Goal: Information Seeking & Learning: Compare options

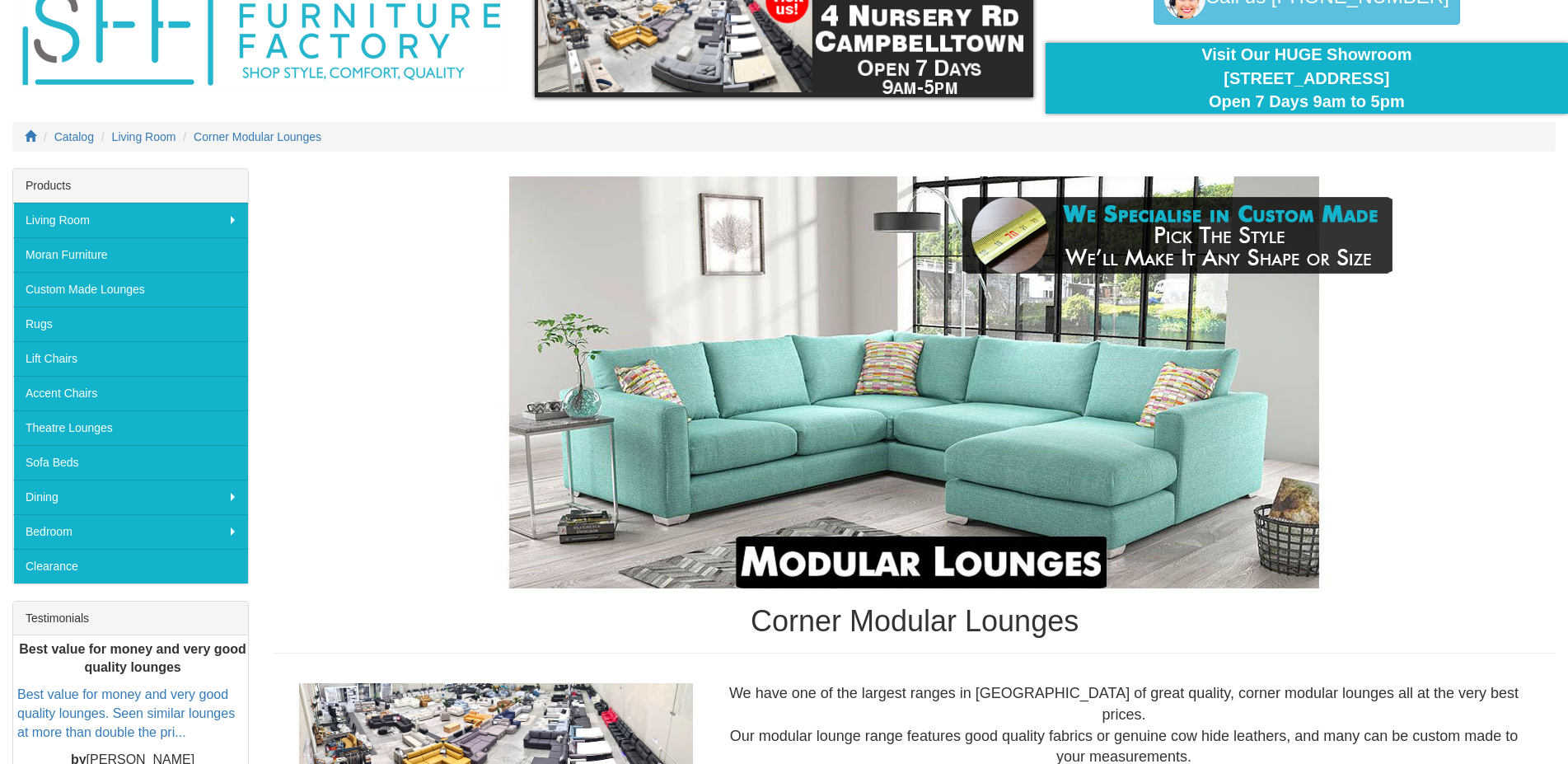
scroll to position [395, 0]
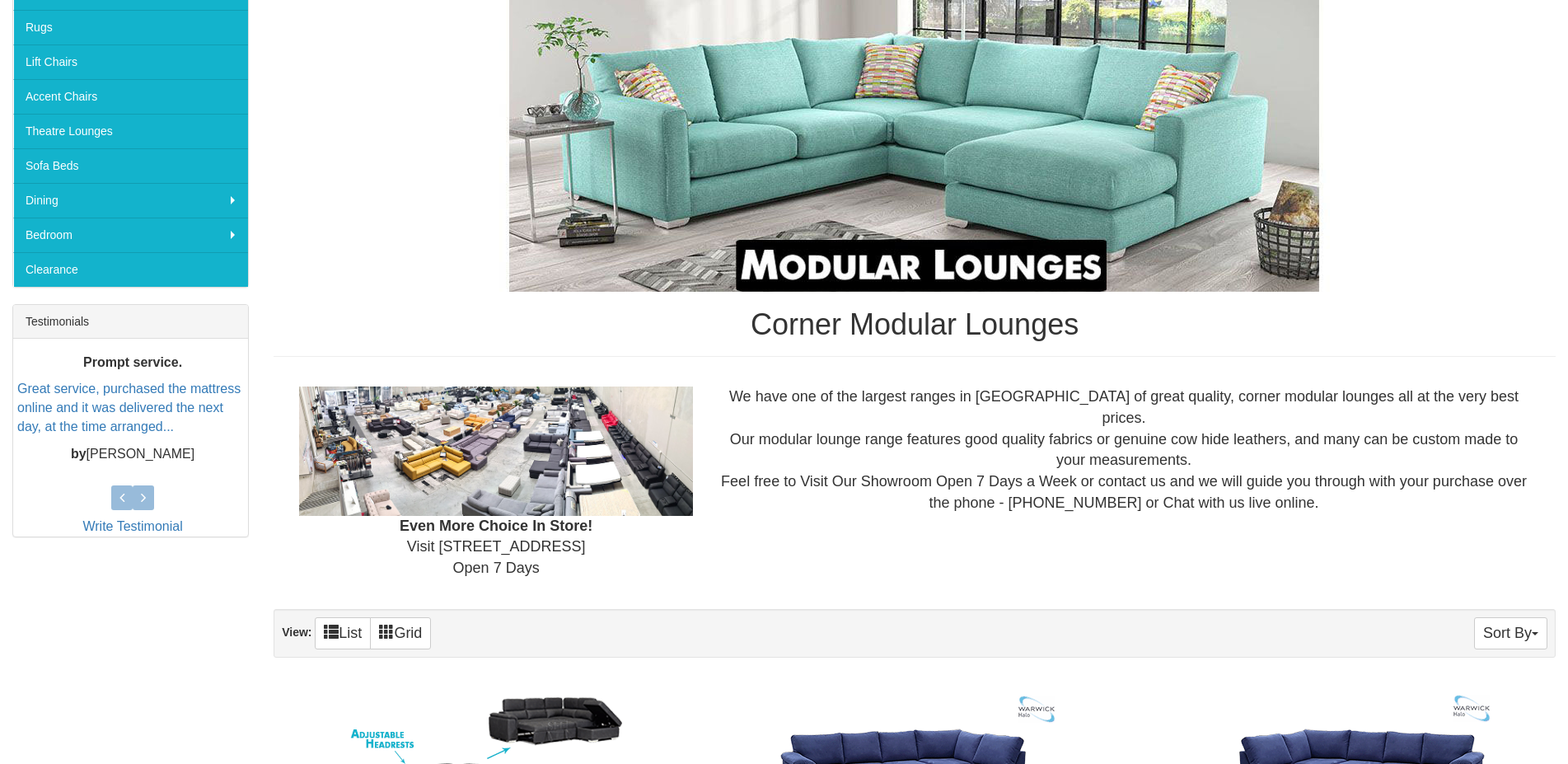
click at [608, 460] on img at bounding box center [495, 450] width 394 height 128
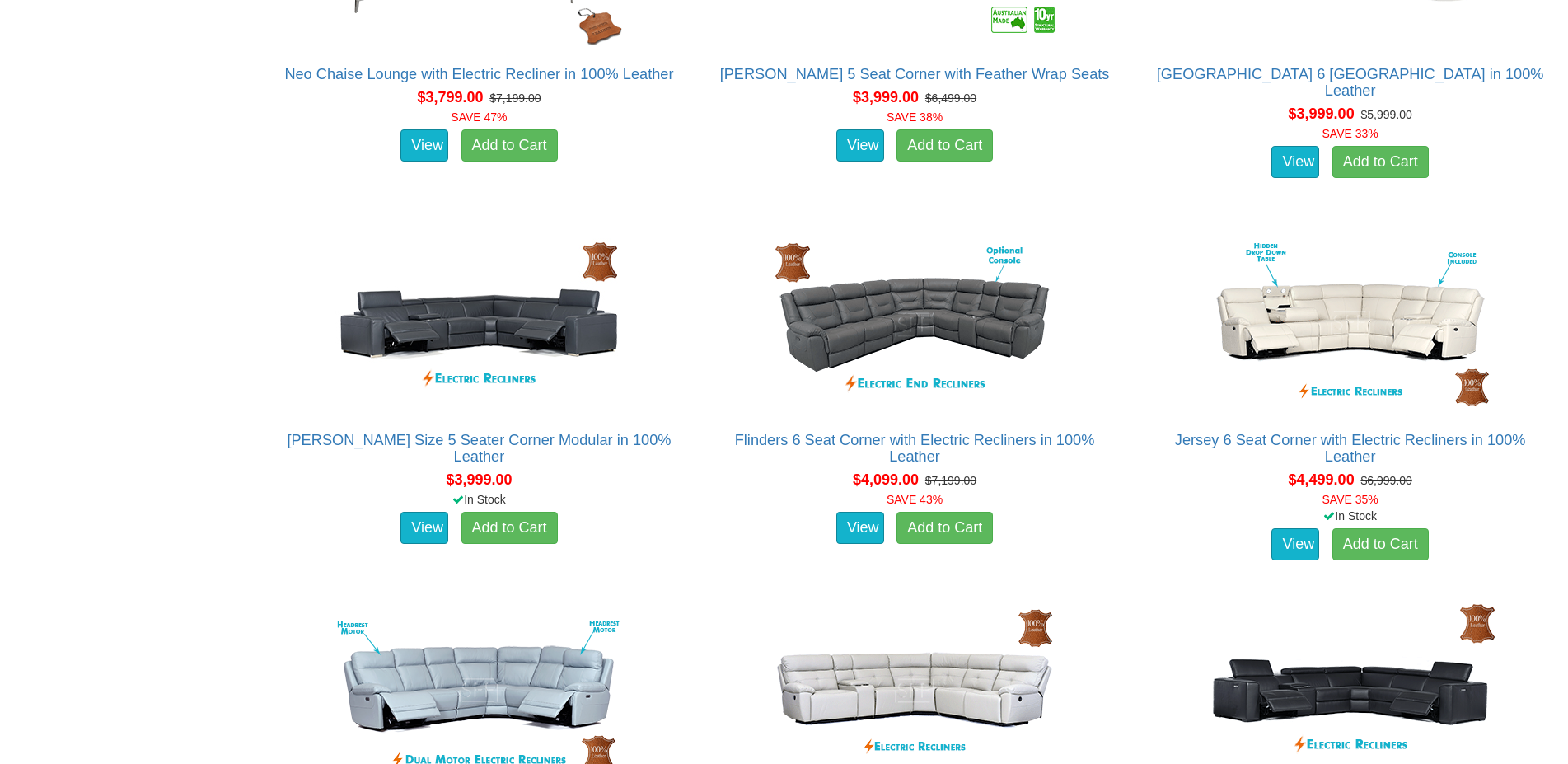
scroll to position [3953, 0]
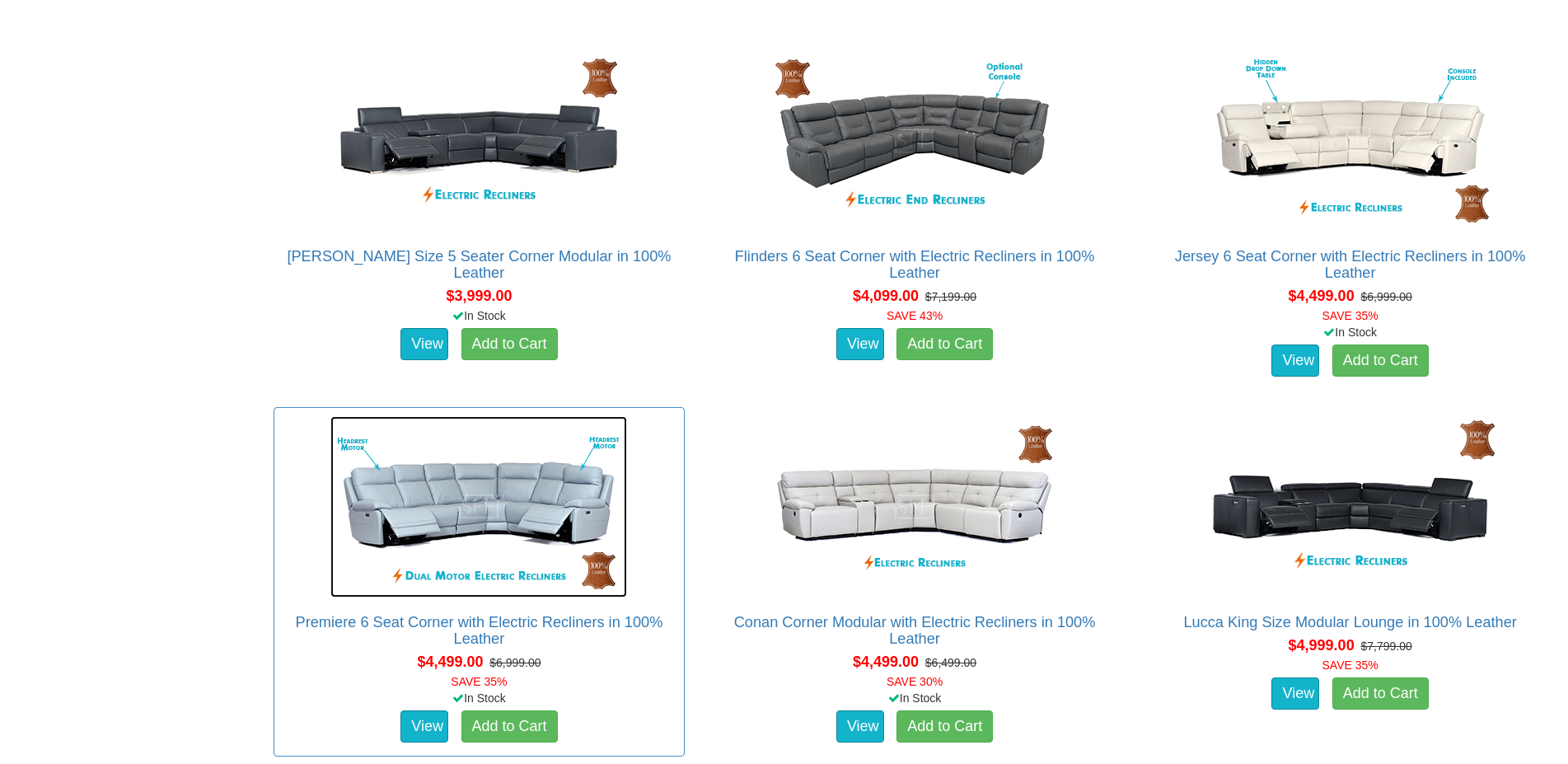
click at [453, 493] on img at bounding box center [479, 507] width 297 height 181
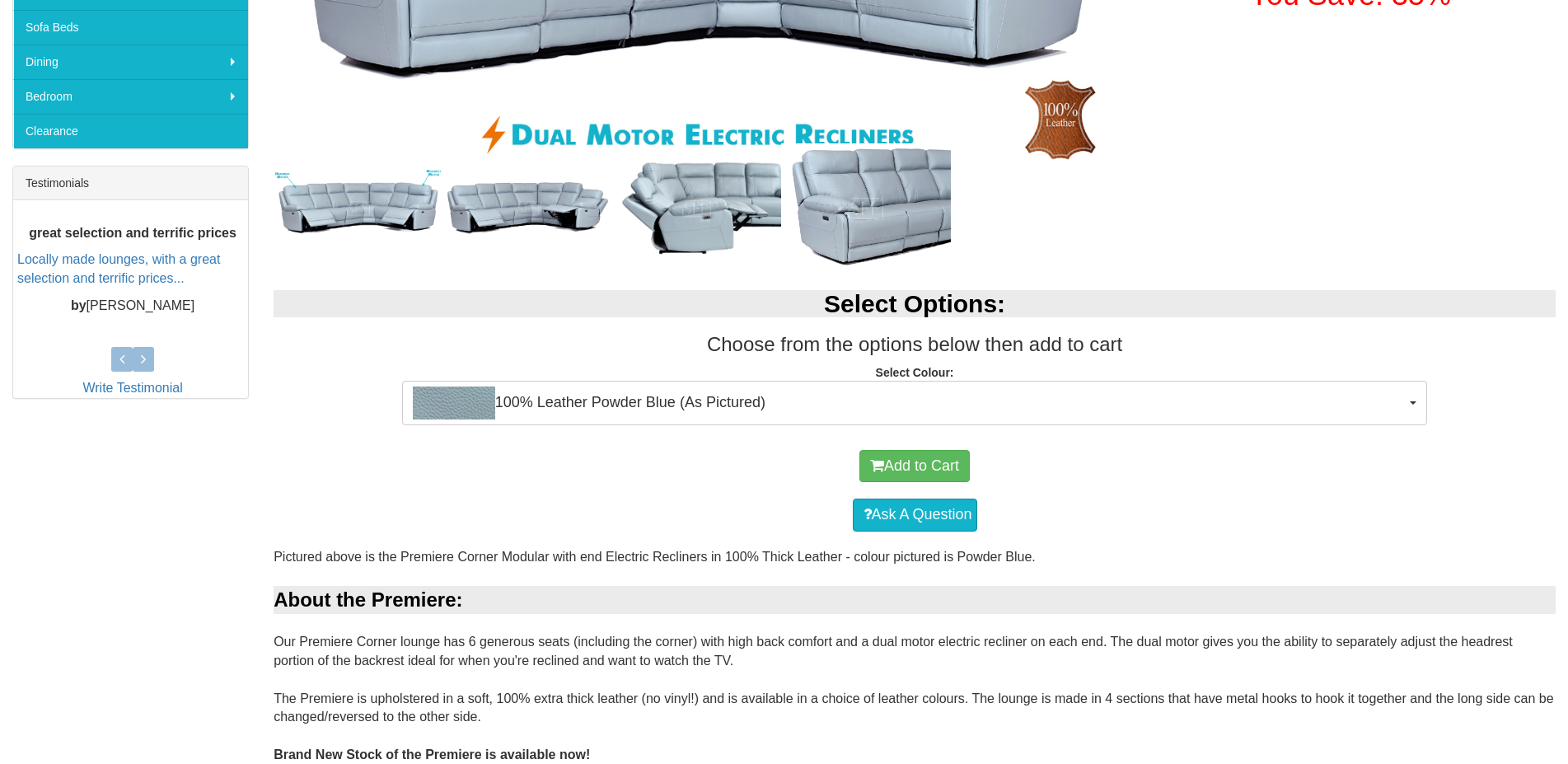
scroll to position [494, 0]
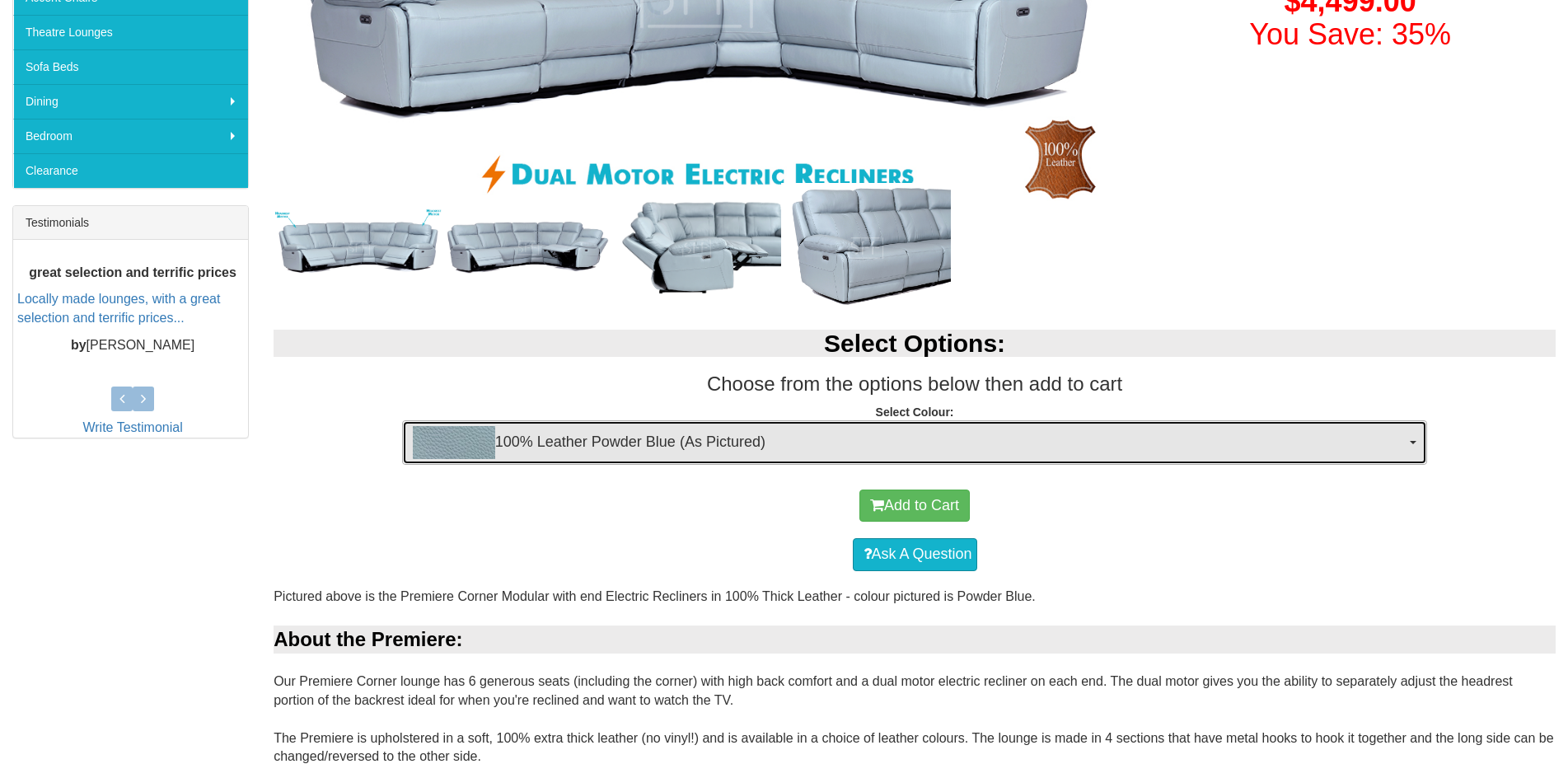
click at [1413, 437] on button "100% Leather Powder Blue (As Pictured)" at bounding box center [915, 442] width 1026 height 45
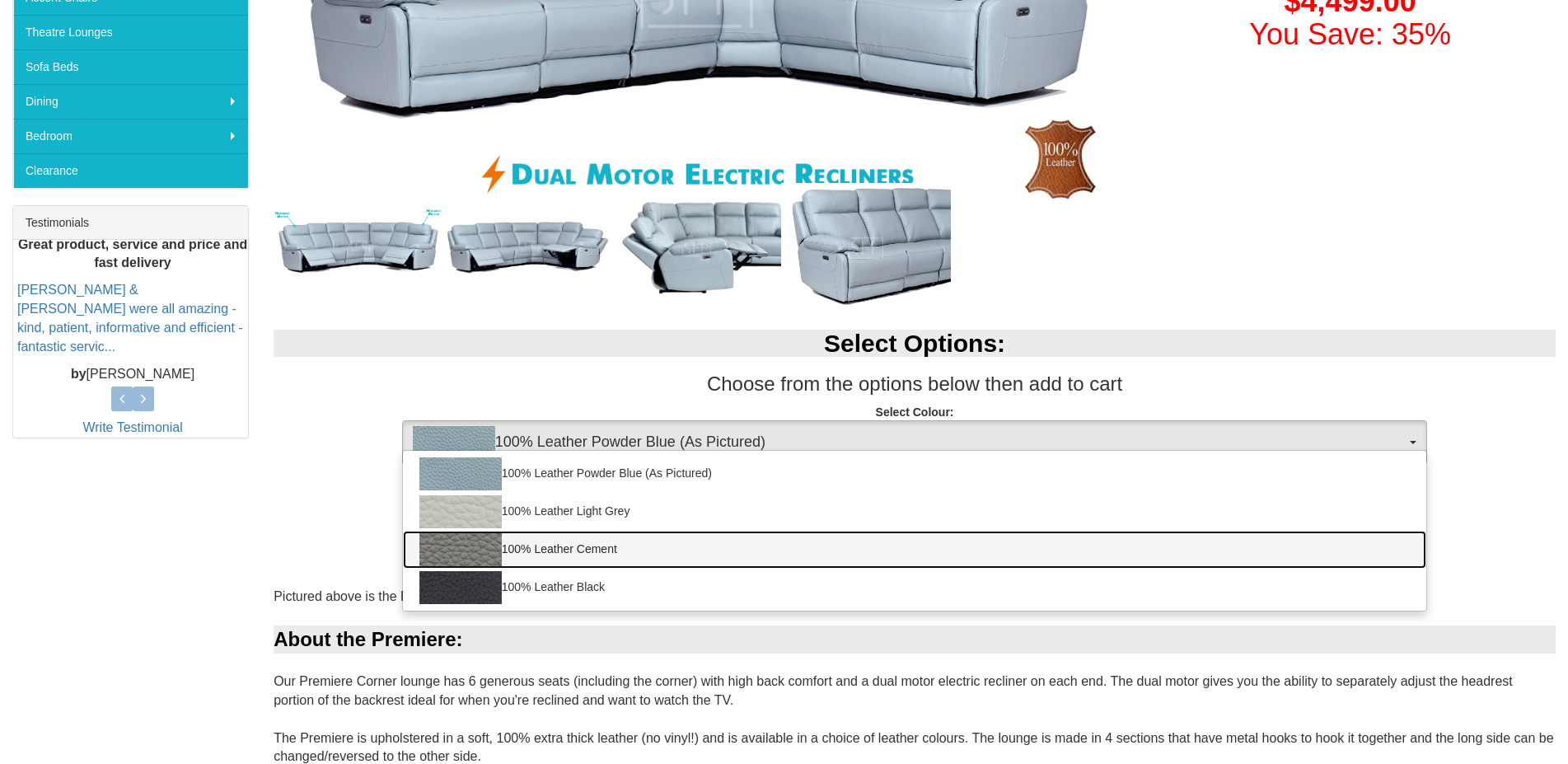
click at [459, 552] on img at bounding box center [460, 550] width 83 height 33
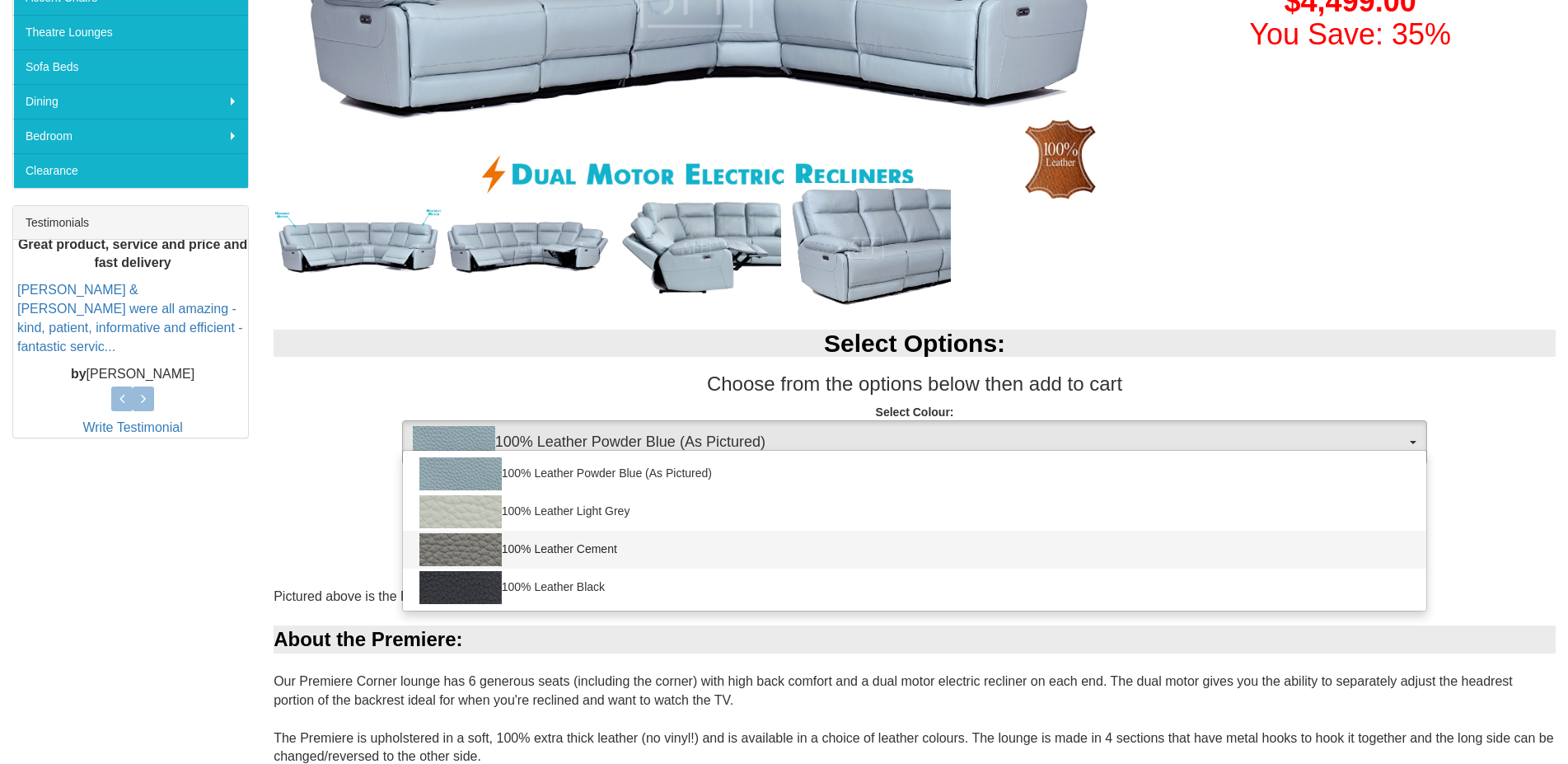
select select "2001"
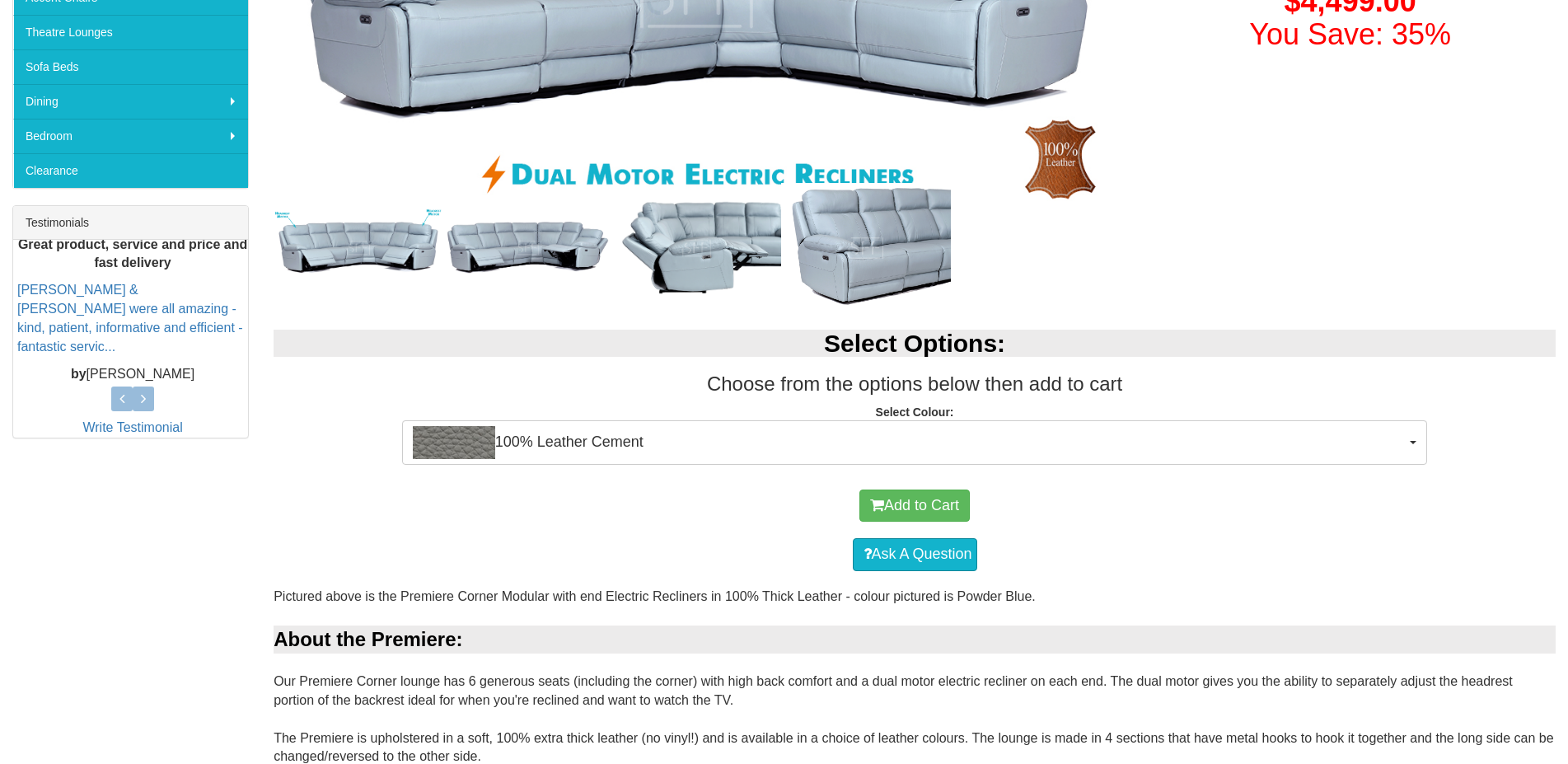
click at [536, 540] on div "Ask A Question" at bounding box center [914, 554] width 1266 height 49
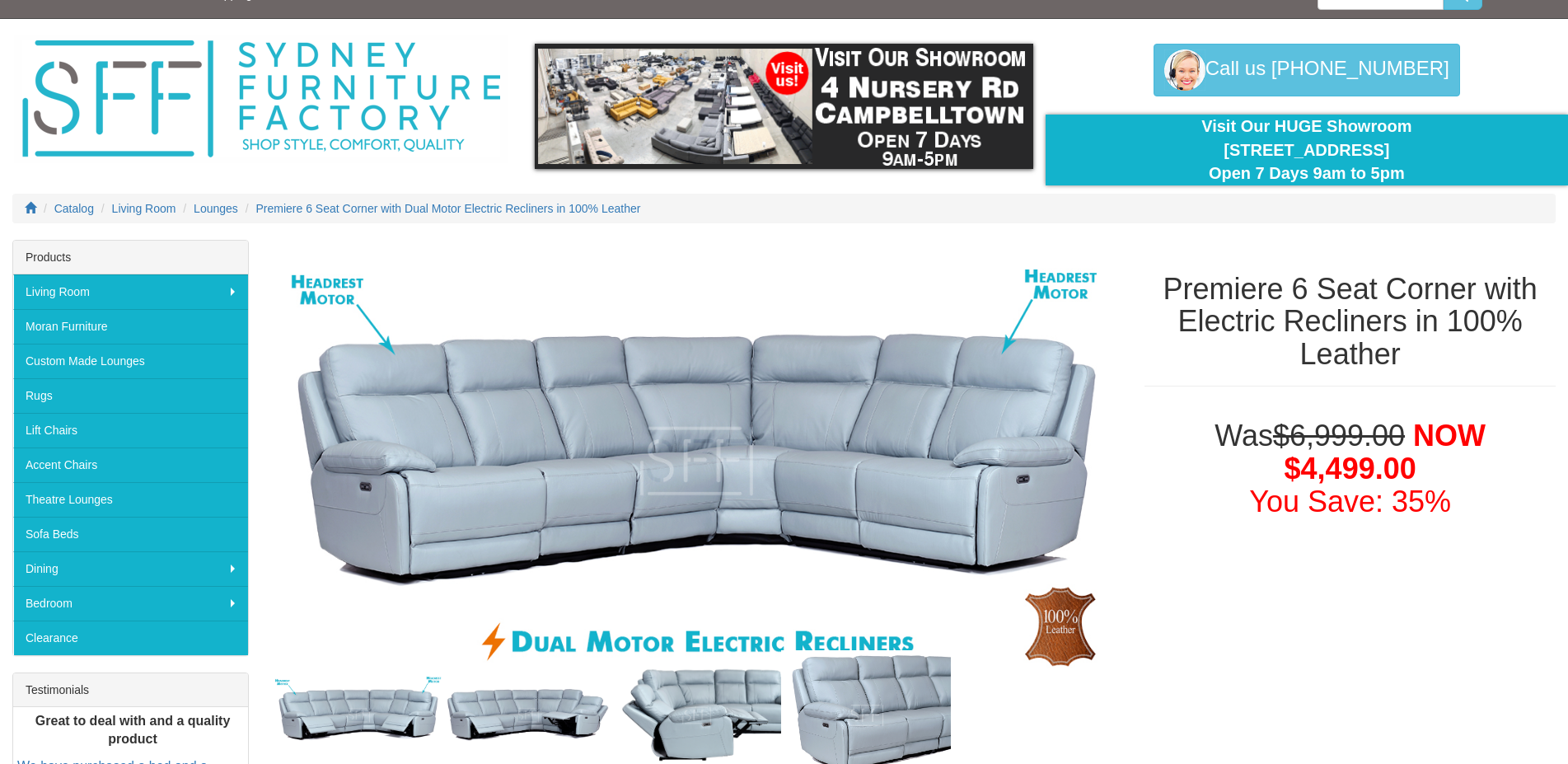
scroll to position [0, 0]
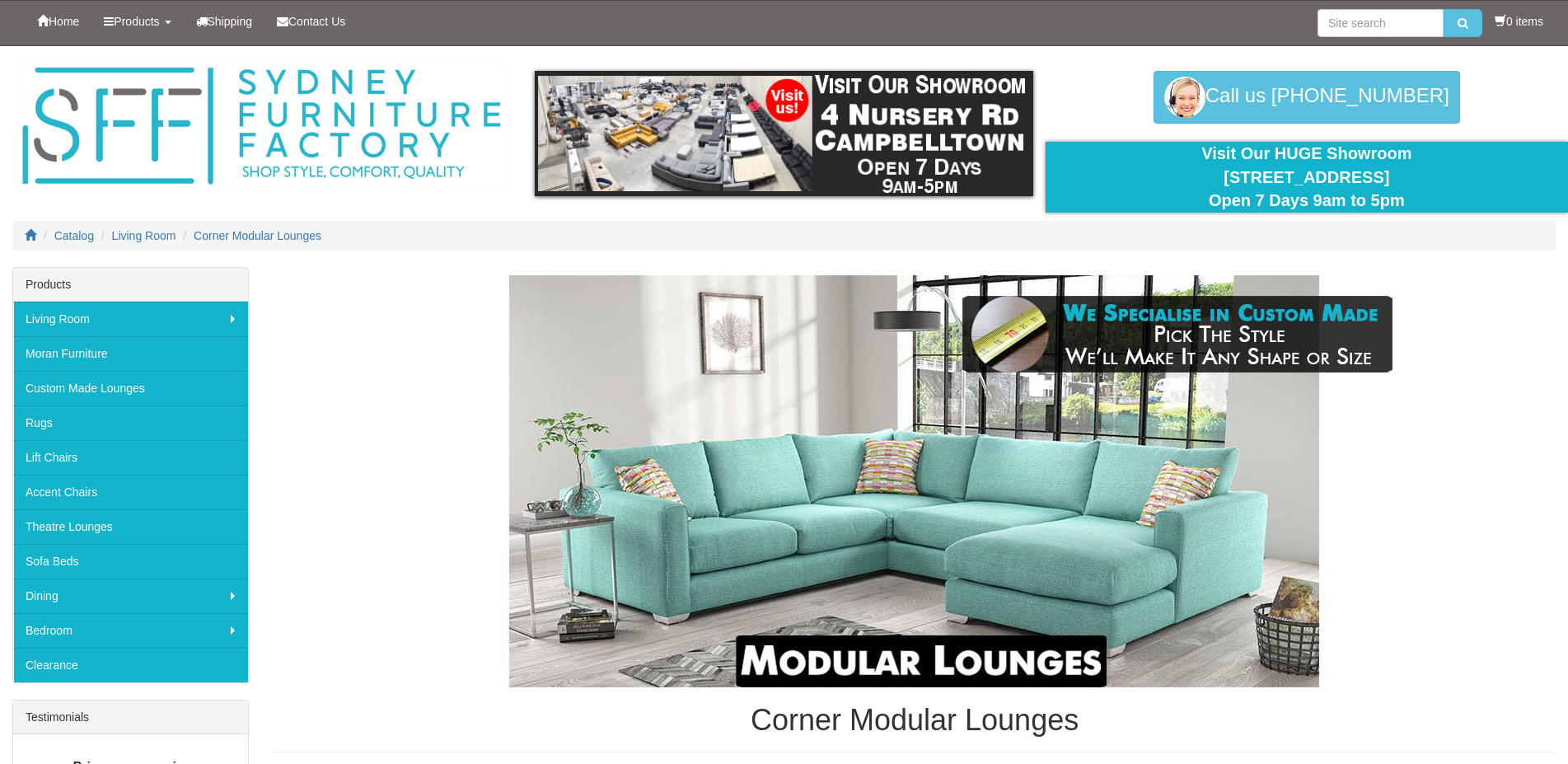
scroll to position [3953, 0]
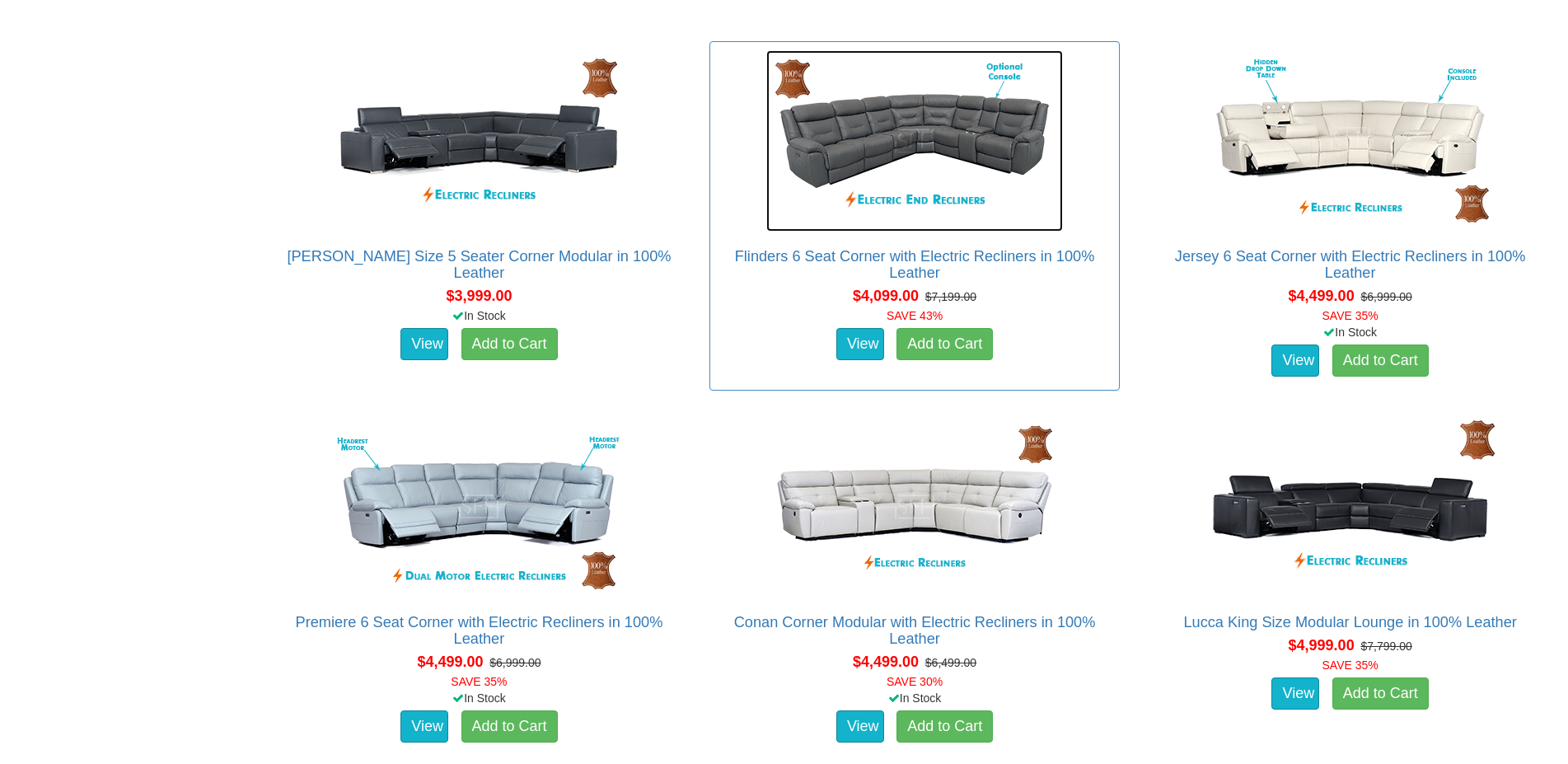
click at [940, 180] on img at bounding box center [914, 141] width 297 height 181
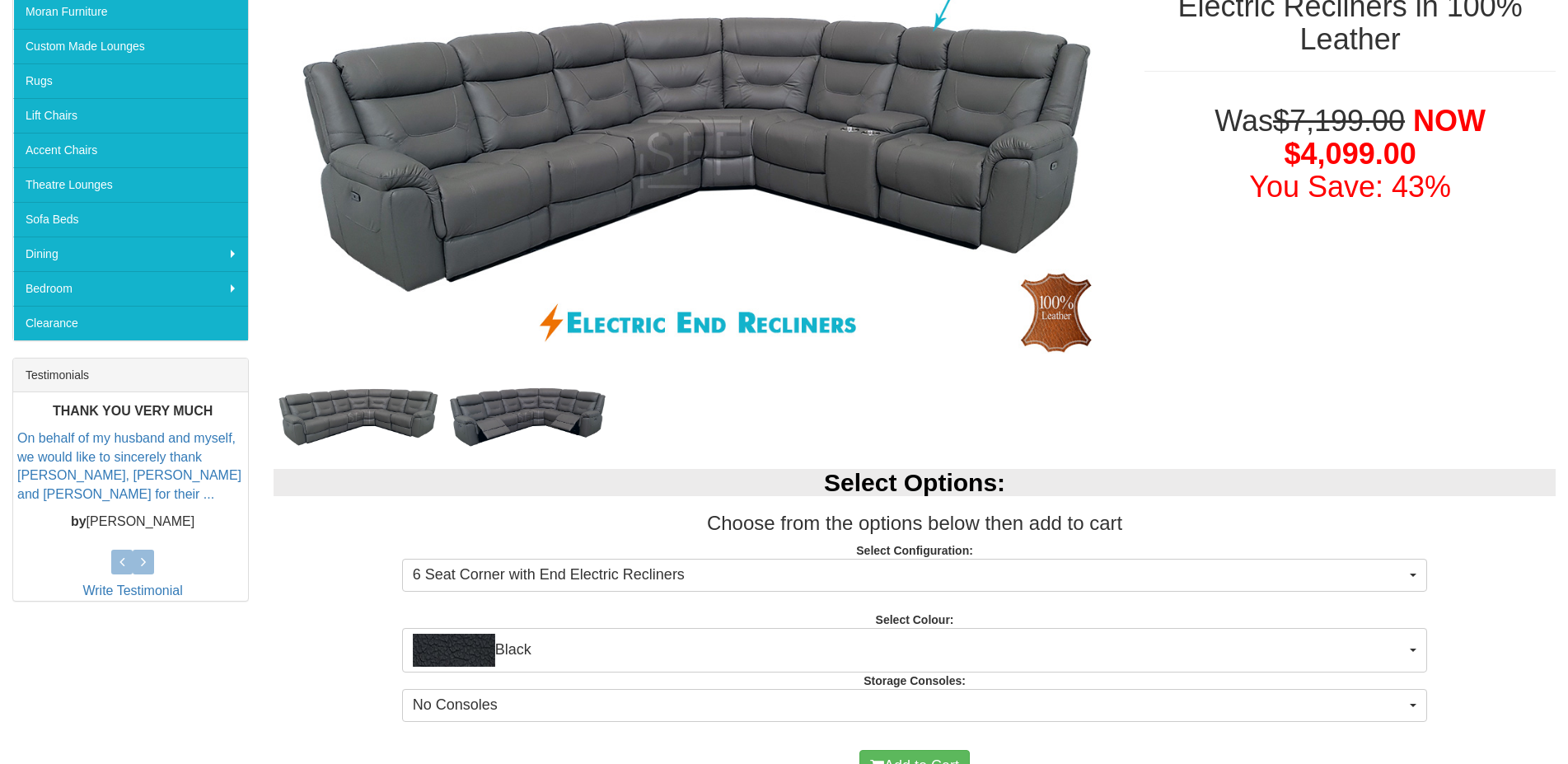
scroll to position [494, 0]
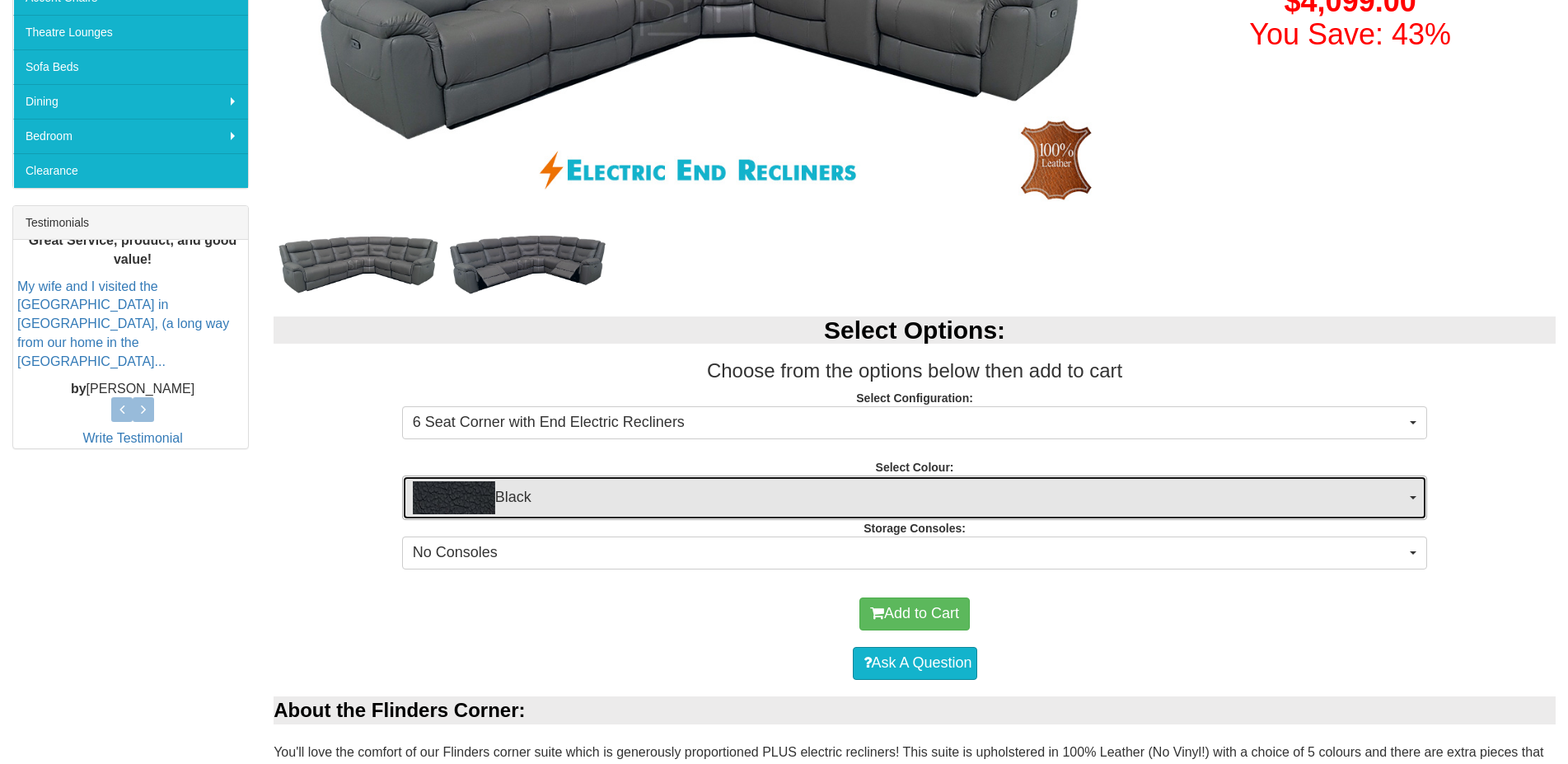
click at [1410, 497] on button "Black" at bounding box center [915, 497] width 1026 height 45
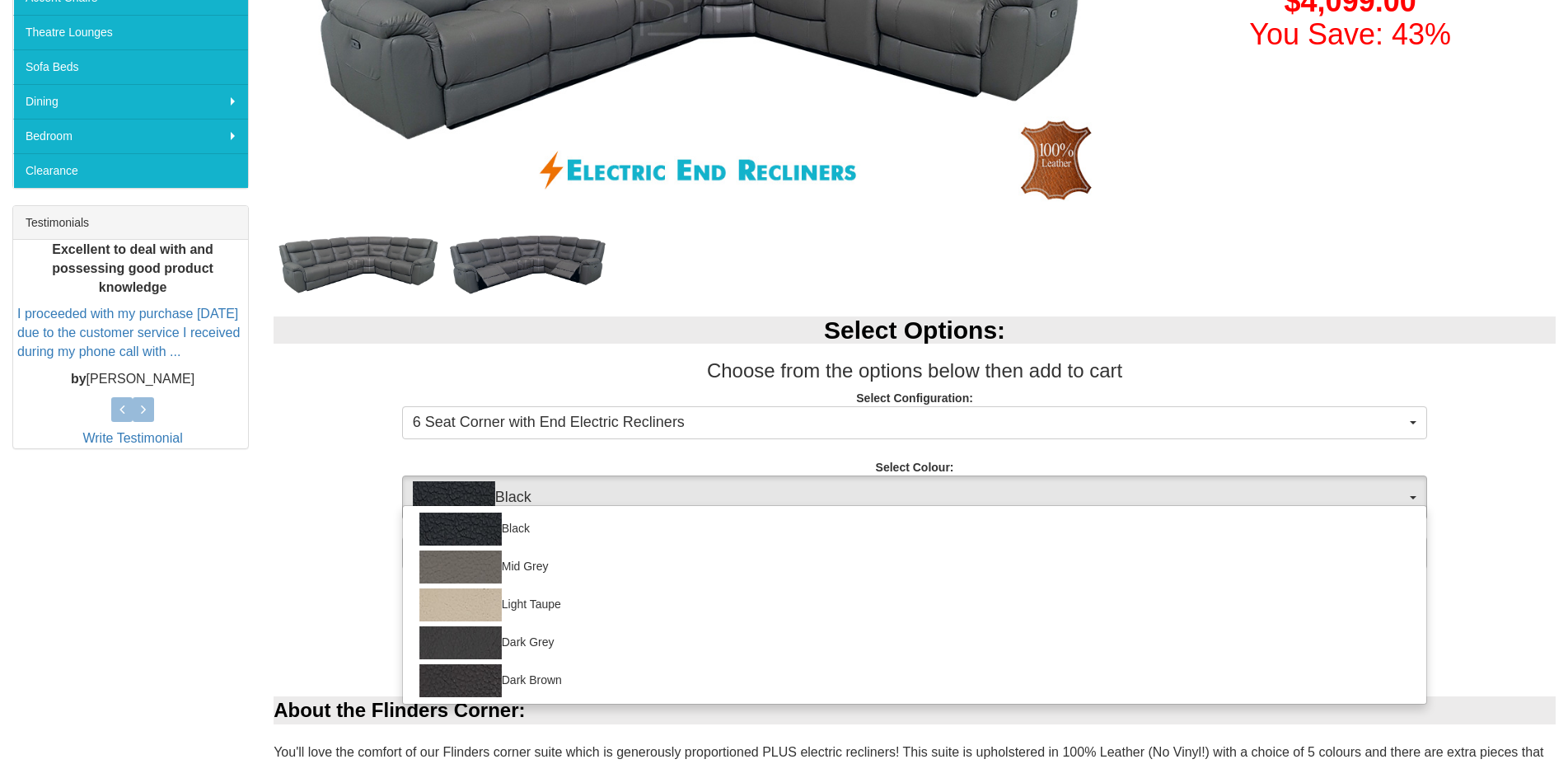
click at [1452, 414] on p "Select Configuration: 6 Seat Corner with End Electric Recliners 6 Seat Corner w…" at bounding box center [914, 412] width 1283 height 45
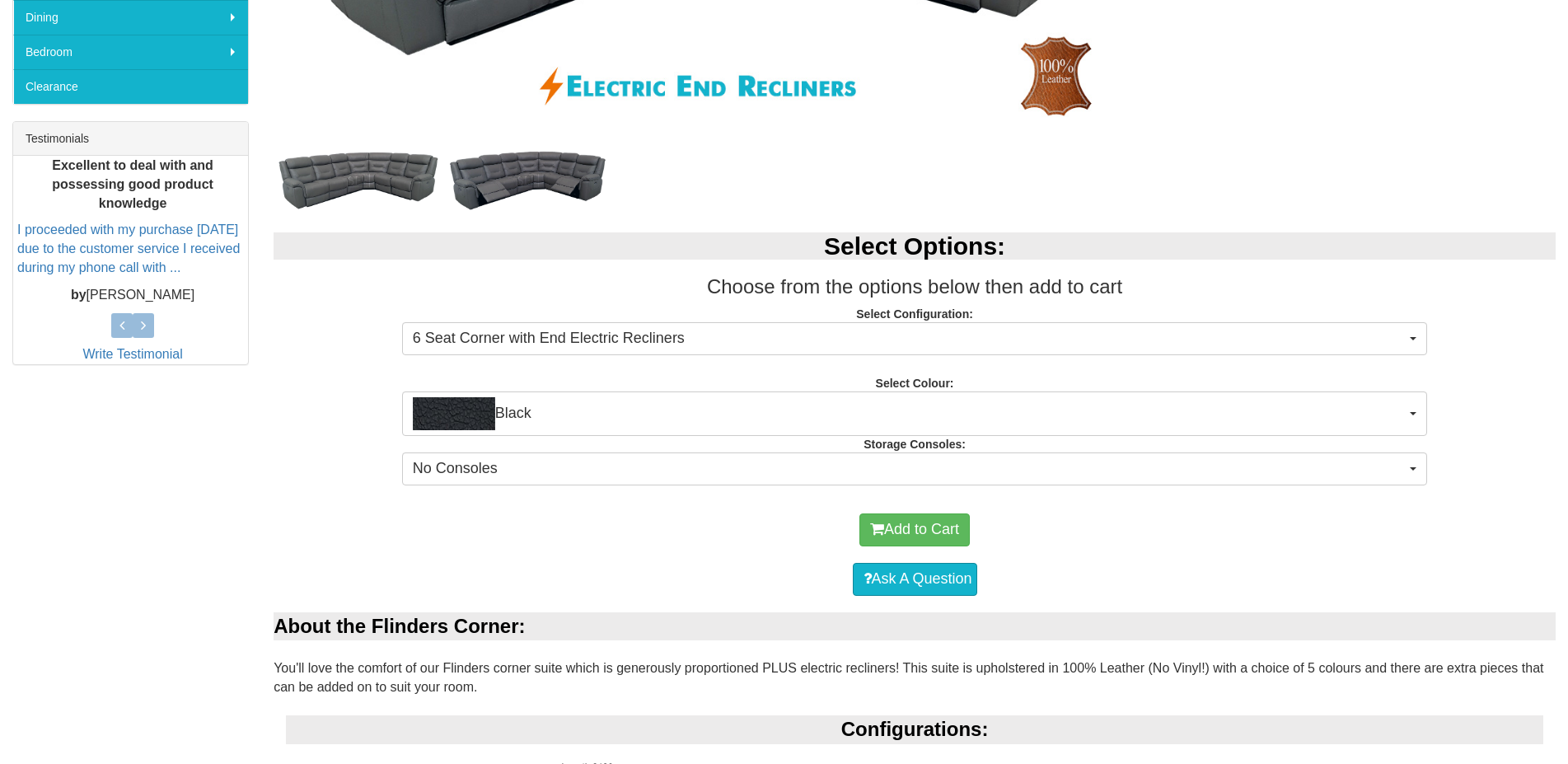
scroll to position [890, 0]
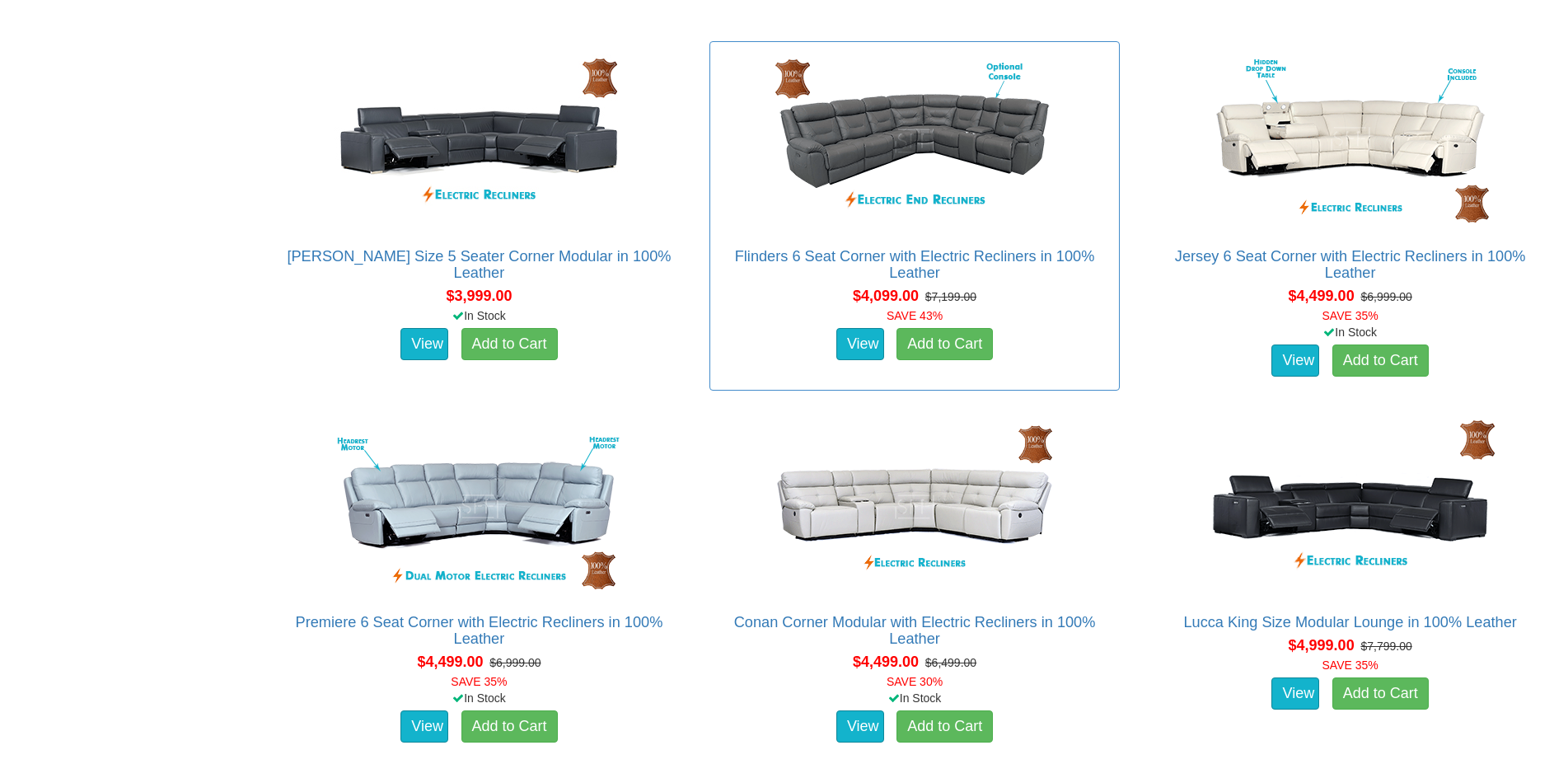
scroll to position [3953, 0]
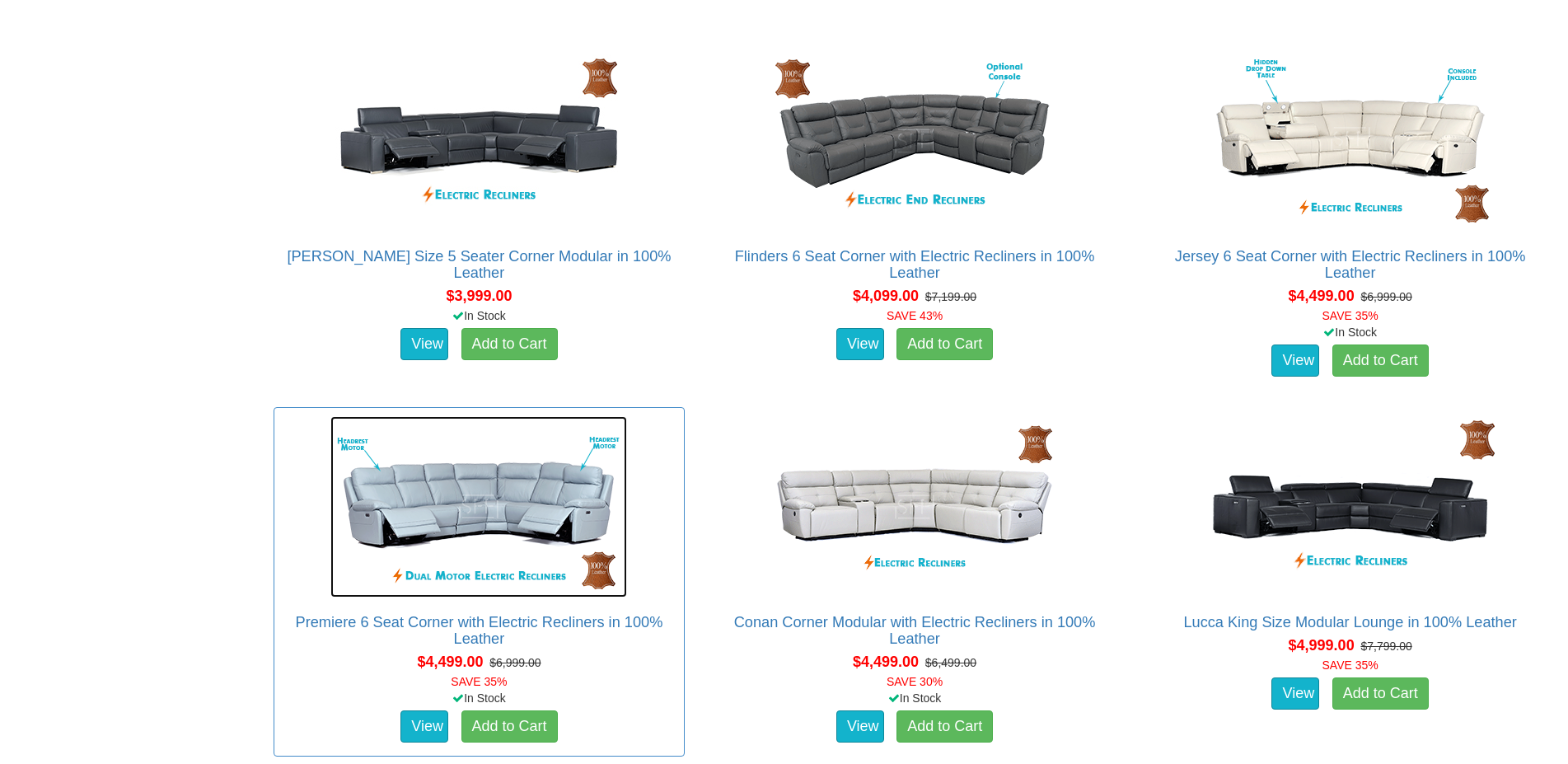
click at [488, 494] on img at bounding box center [479, 507] width 297 height 181
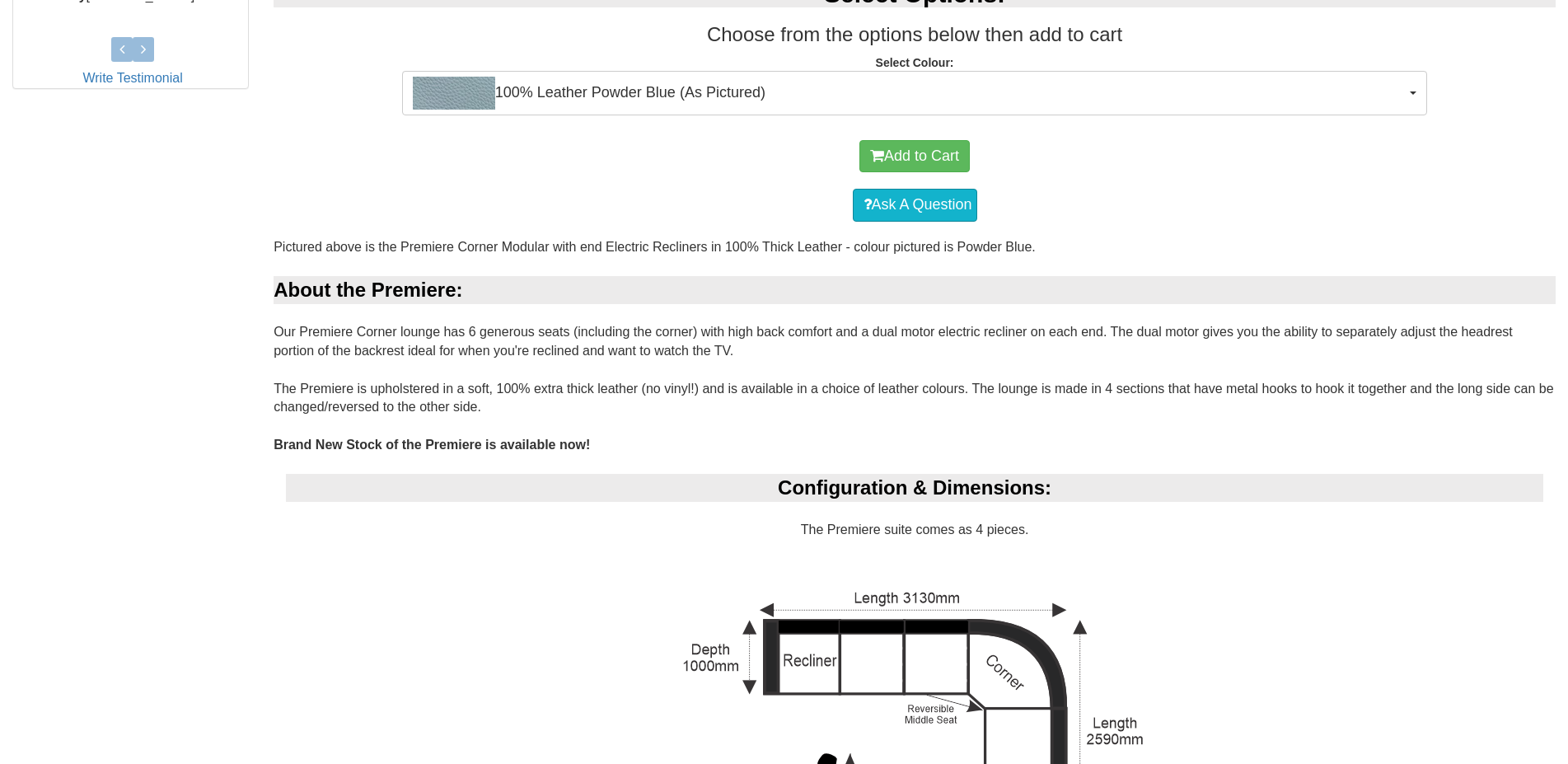
scroll to position [593, 0]
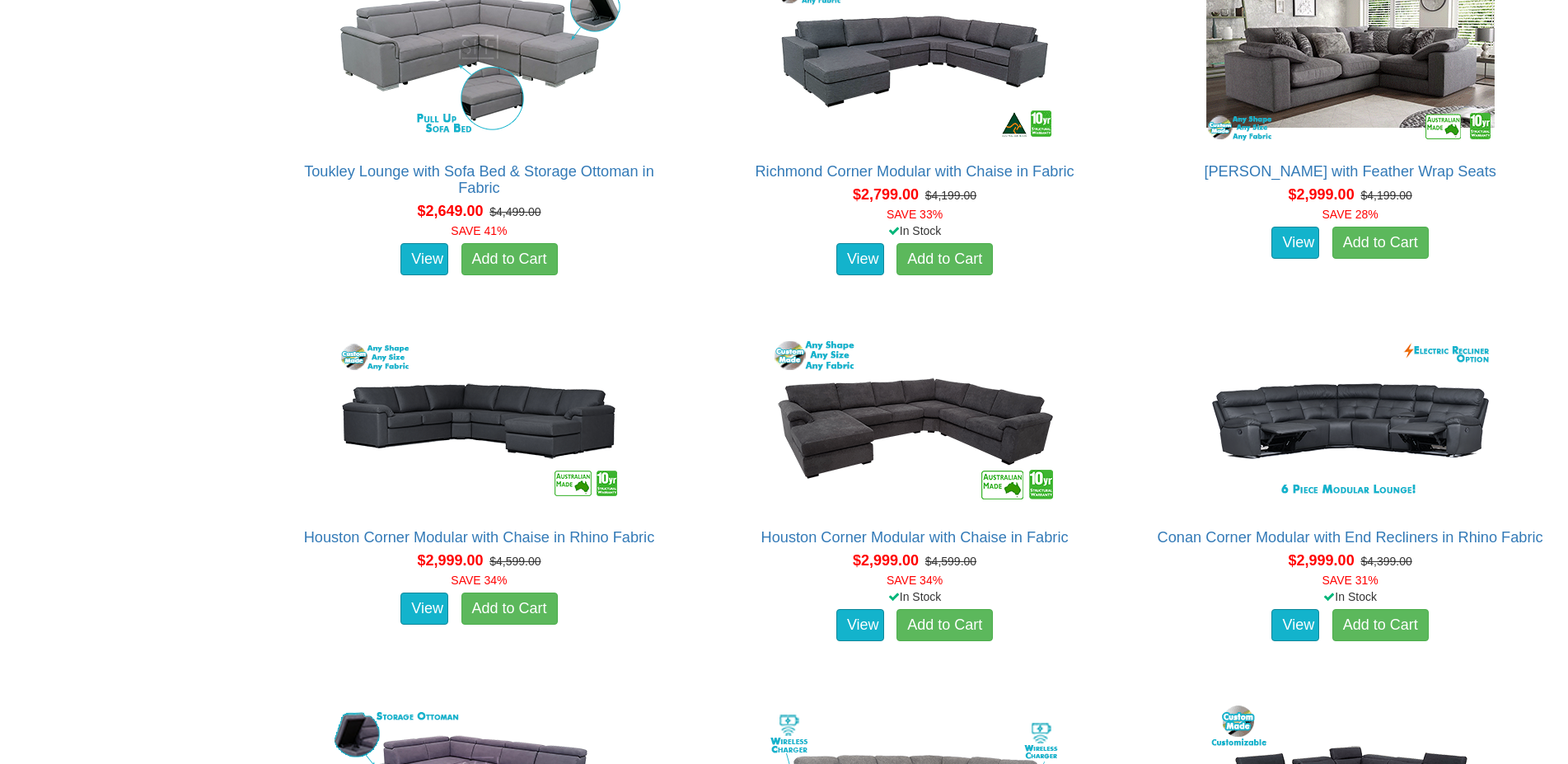
scroll to position [2304, 0]
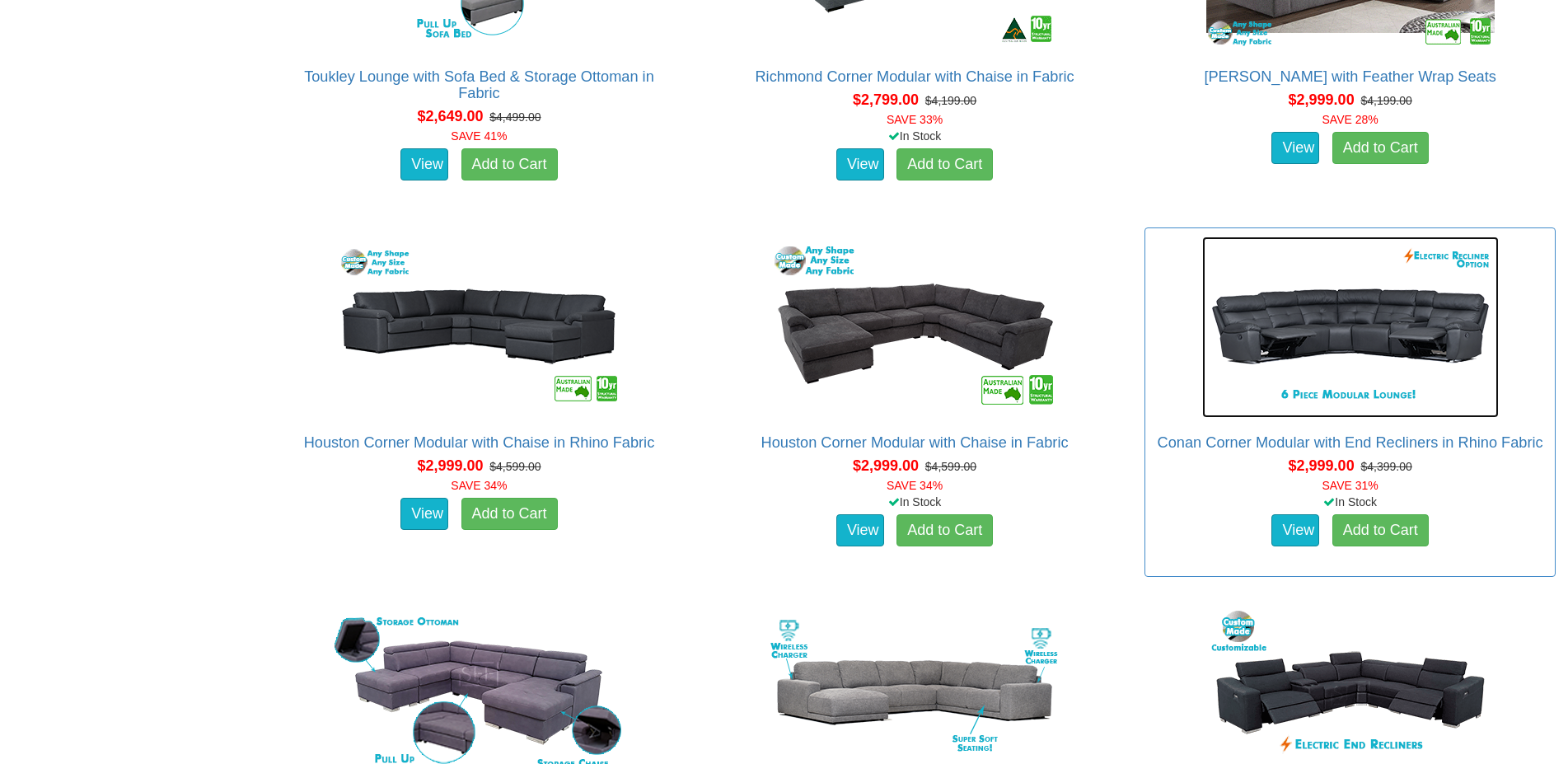
click at [1323, 368] on img at bounding box center [1351, 327] width 297 height 181
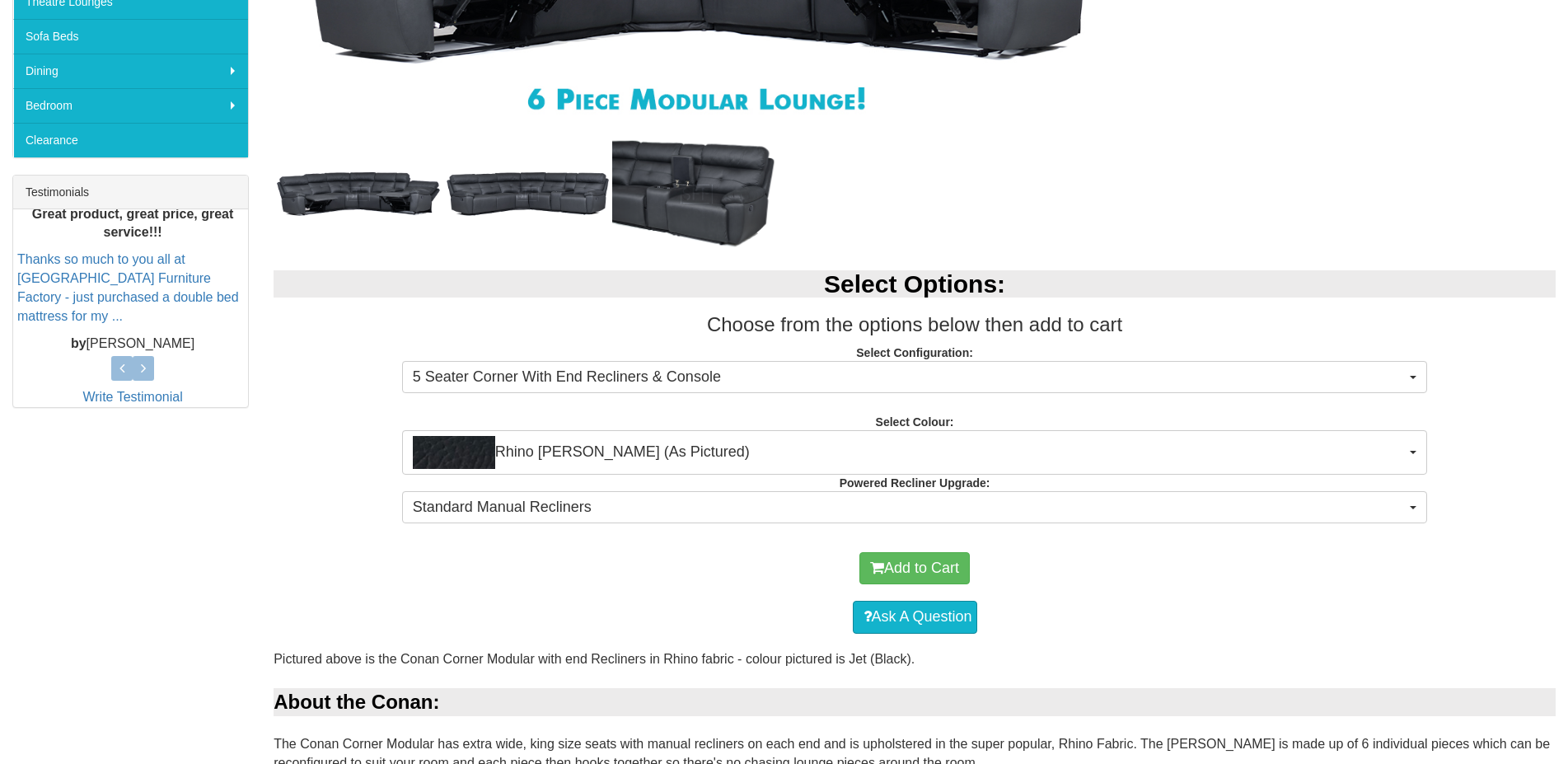
scroll to position [494, 0]
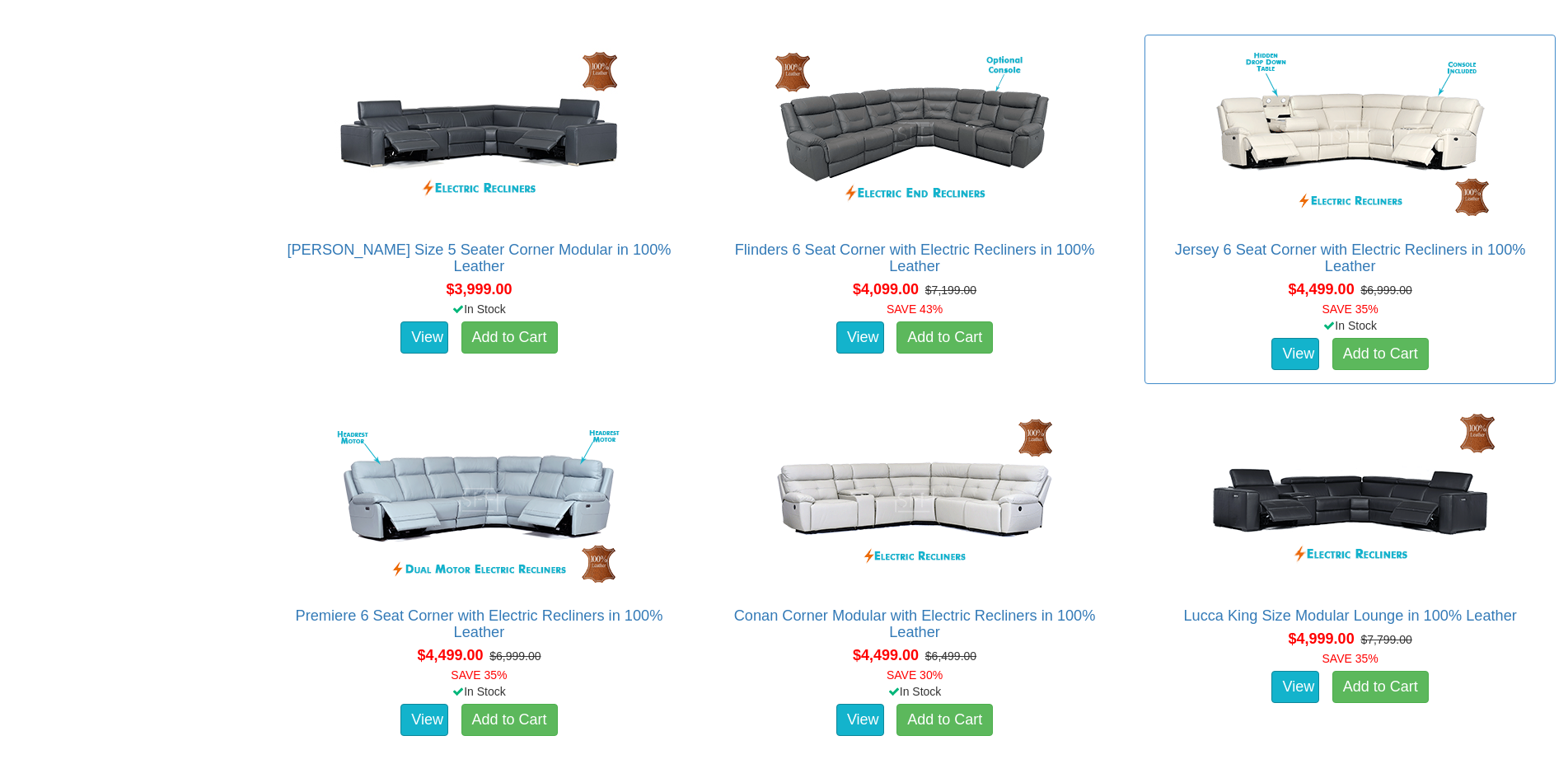
scroll to position [3985, 0]
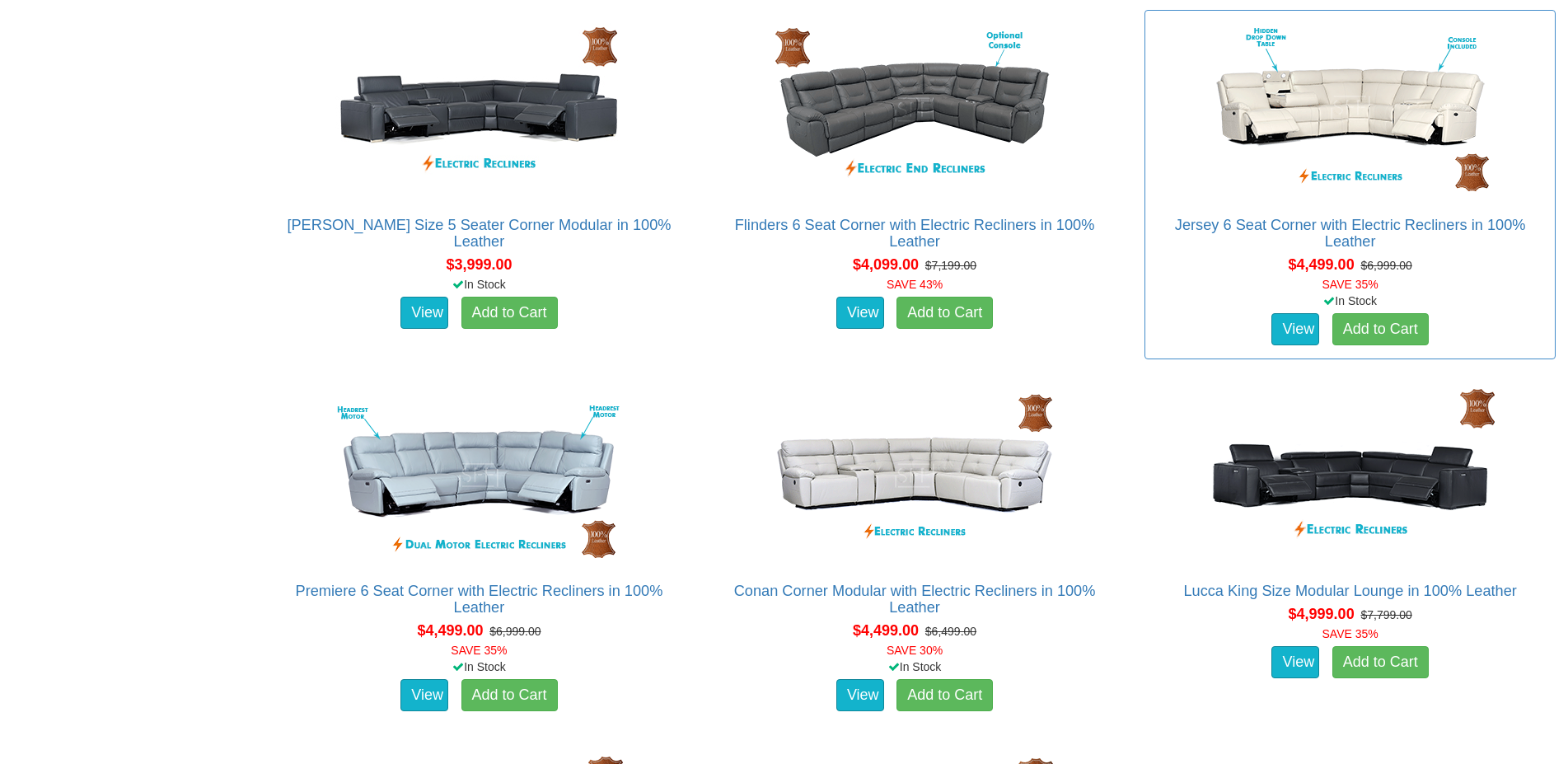
click at [1357, 215] on div "Jersey 6 Seat Corner with Electric Recliners in 100% Leather Pictured above is …" at bounding box center [1350, 184] width 411 height 350
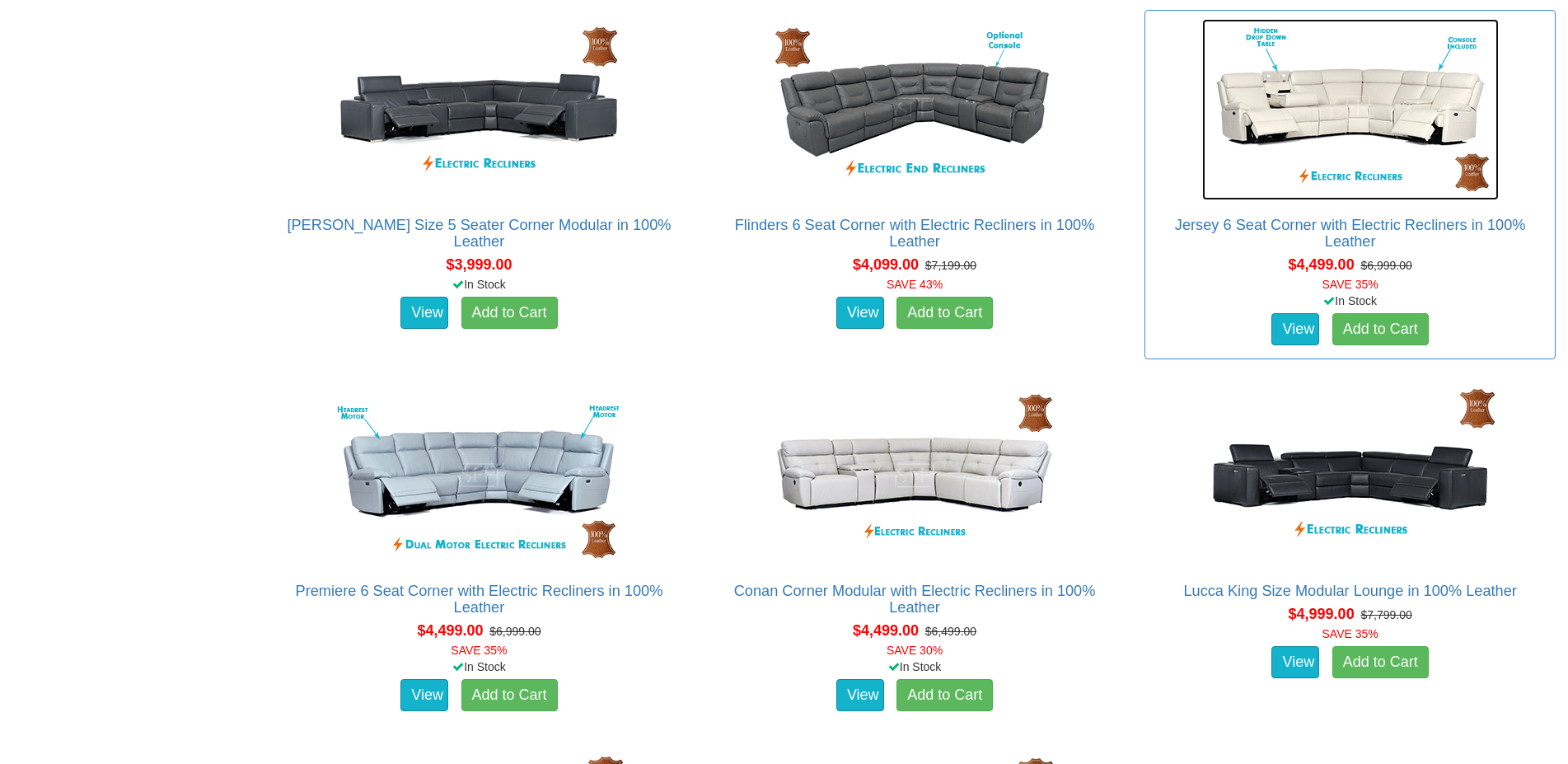
click at [1369, 116] on img at bounding box center [1351, 110] width 297 height 181
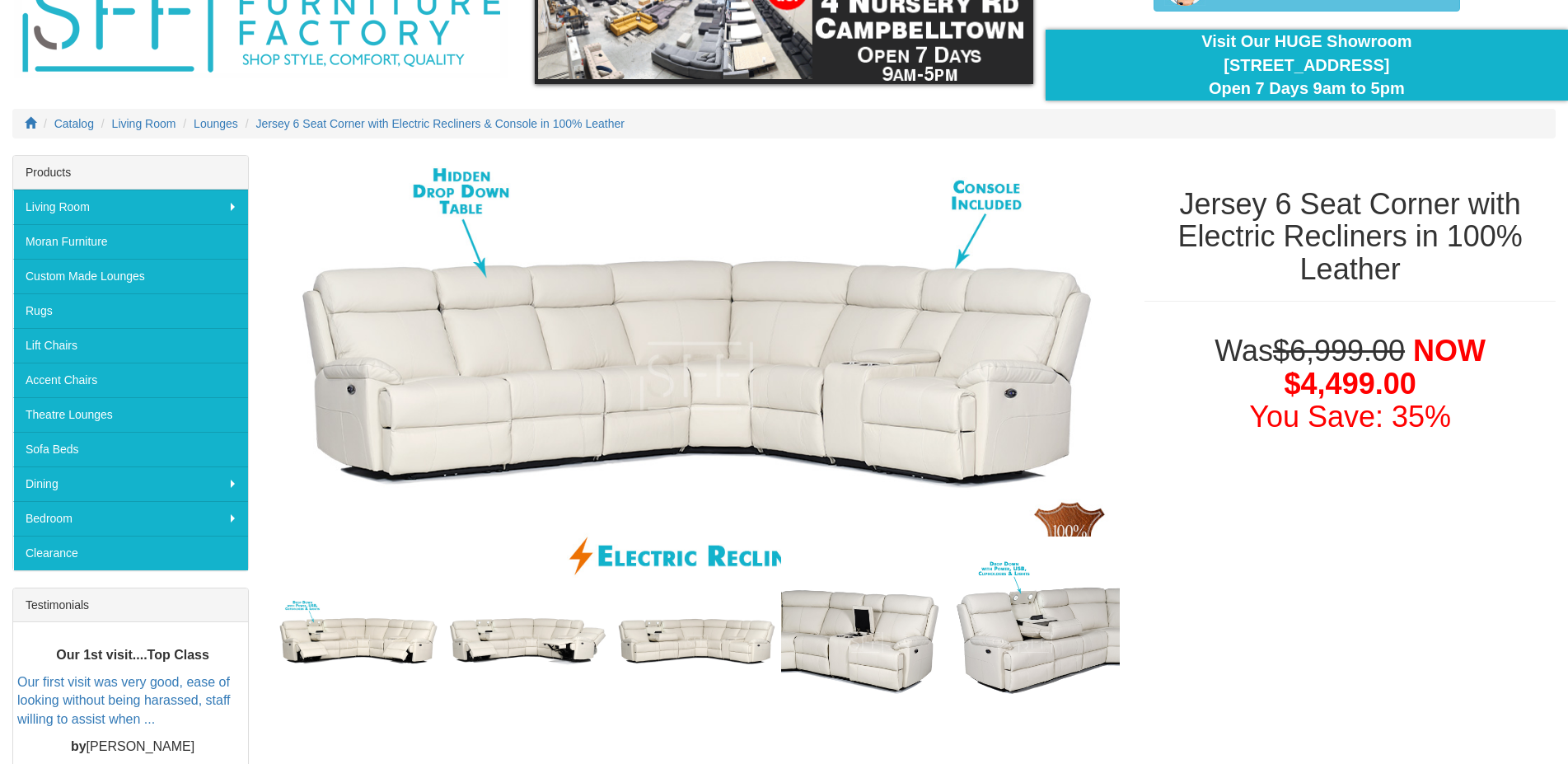
scroll to position [99, 0]
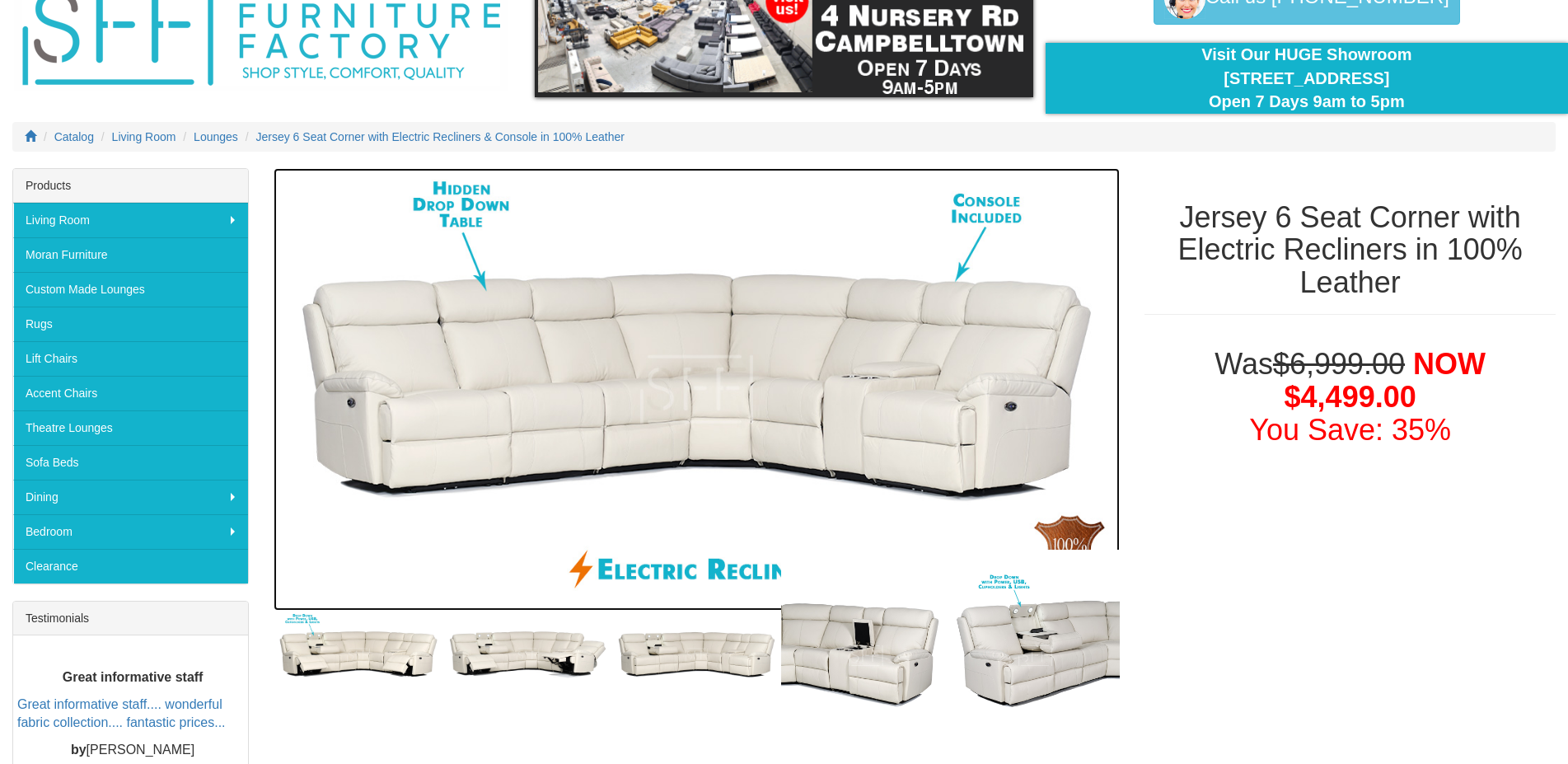
click at [741, 432] on img at bounding box center [696, 389] width 846 height 443
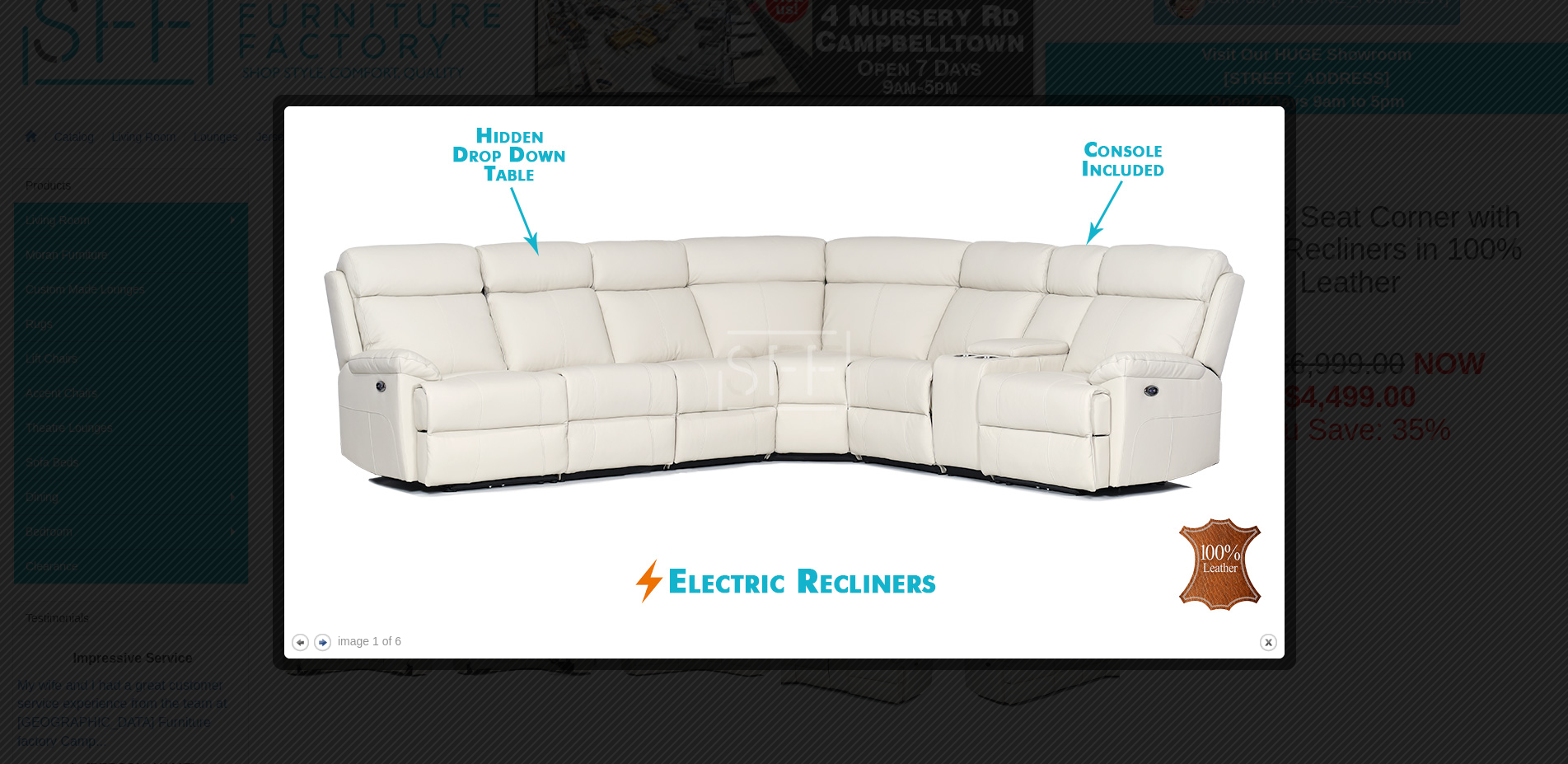
click at [324, 638] on button "next" at bounding box center [322, 641] width 20 height 20
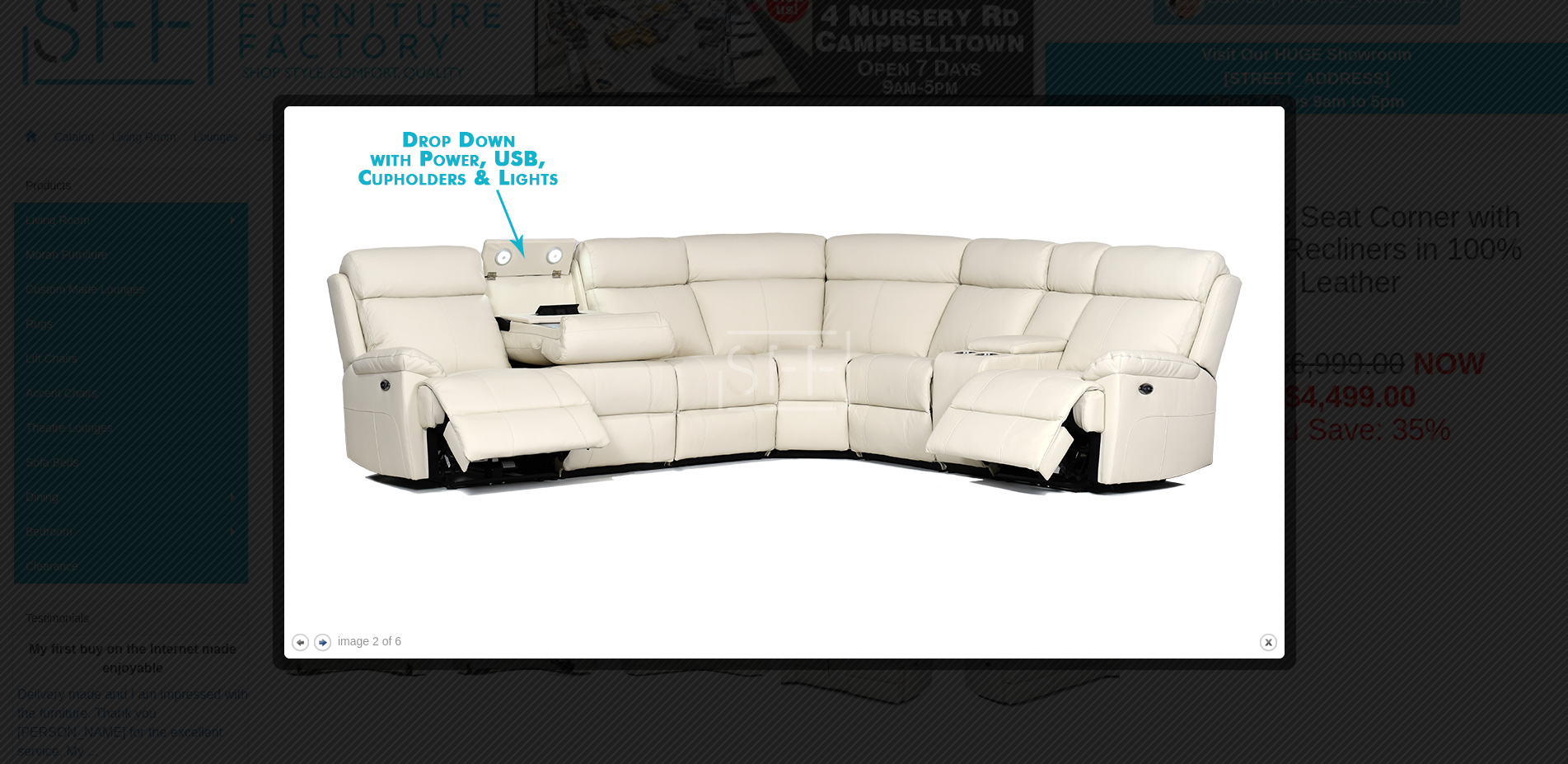
click at [324, 638] on button "next" at bounding box center [322, 641] width 20 height 20
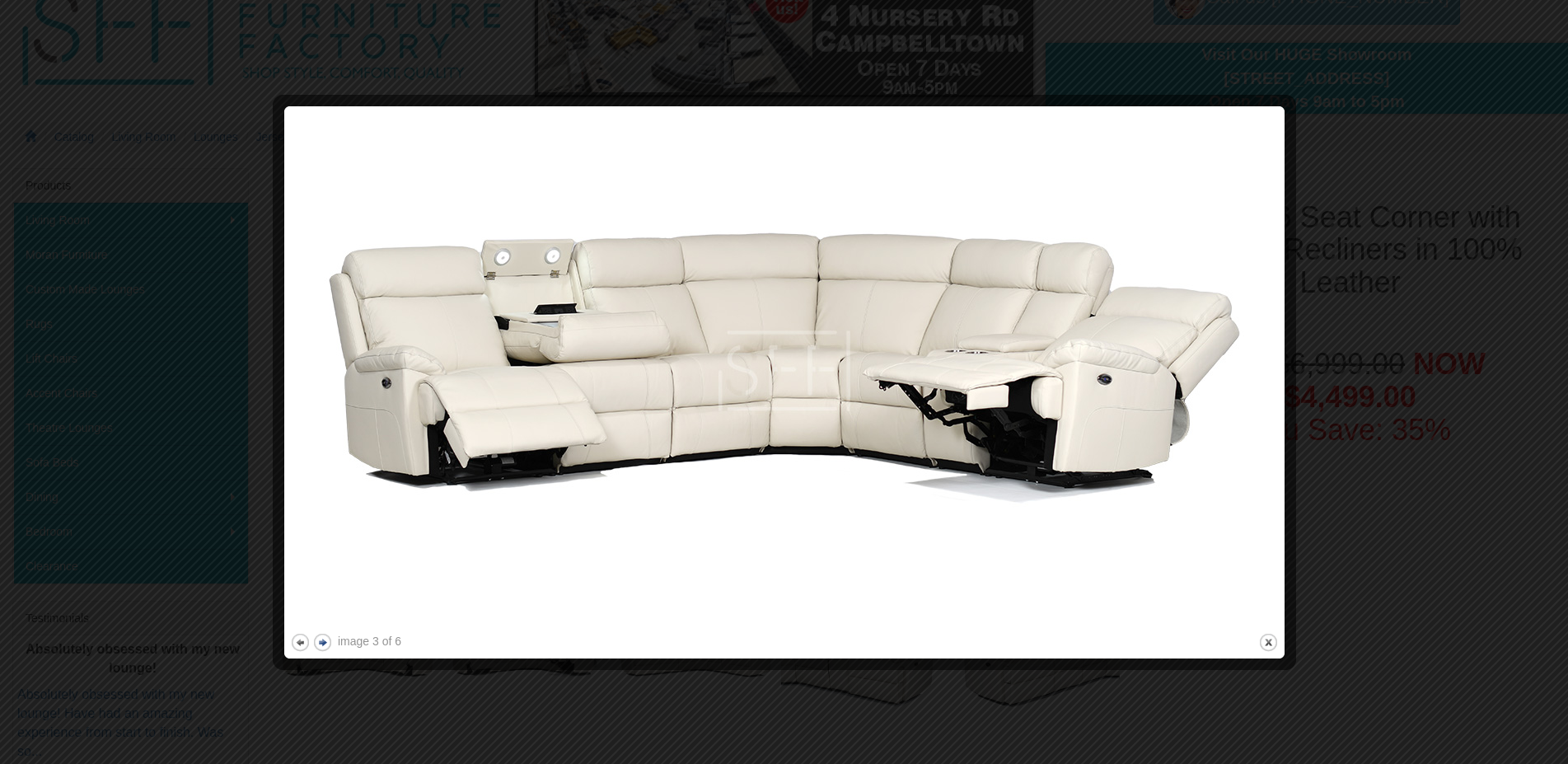
click at [324, 638] on button "next" at bounding box center [322, 641] width 20 height 20
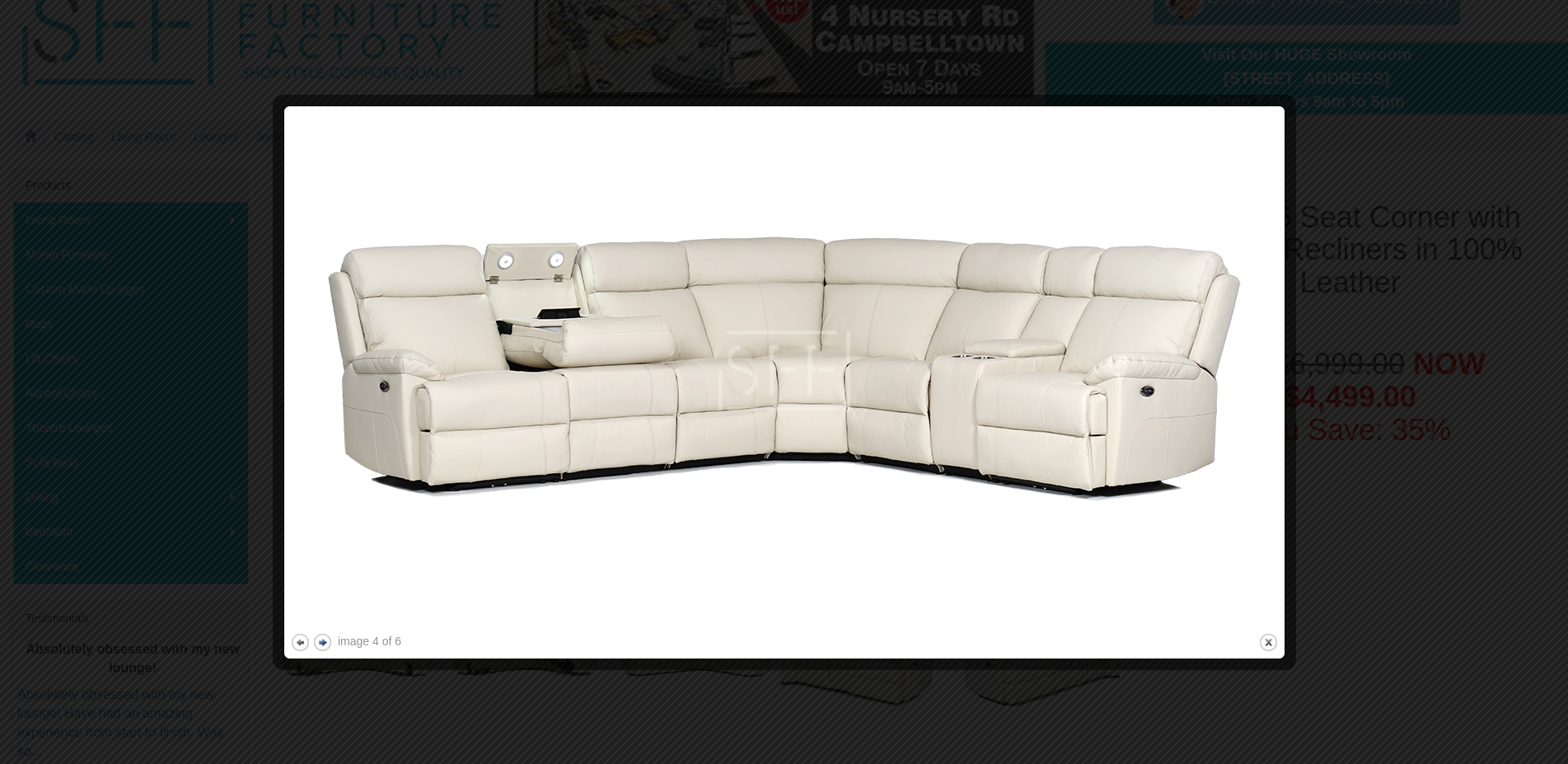
click at [324, 638] on button "next" at bounding box center [322, 641] width 20 height 20
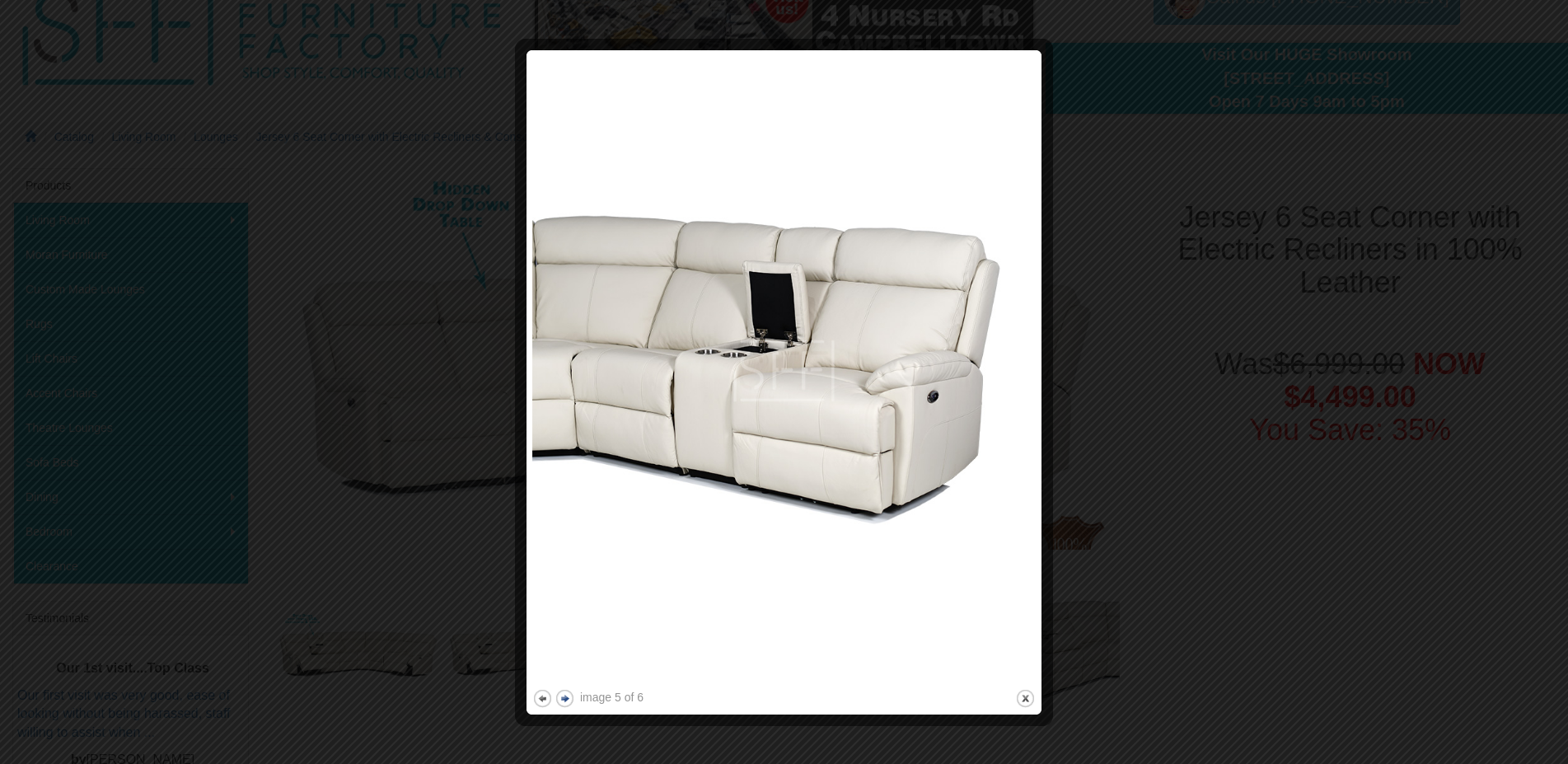
click at [324, 638] on div at bounding box center [784, 382] width 1568 height 764
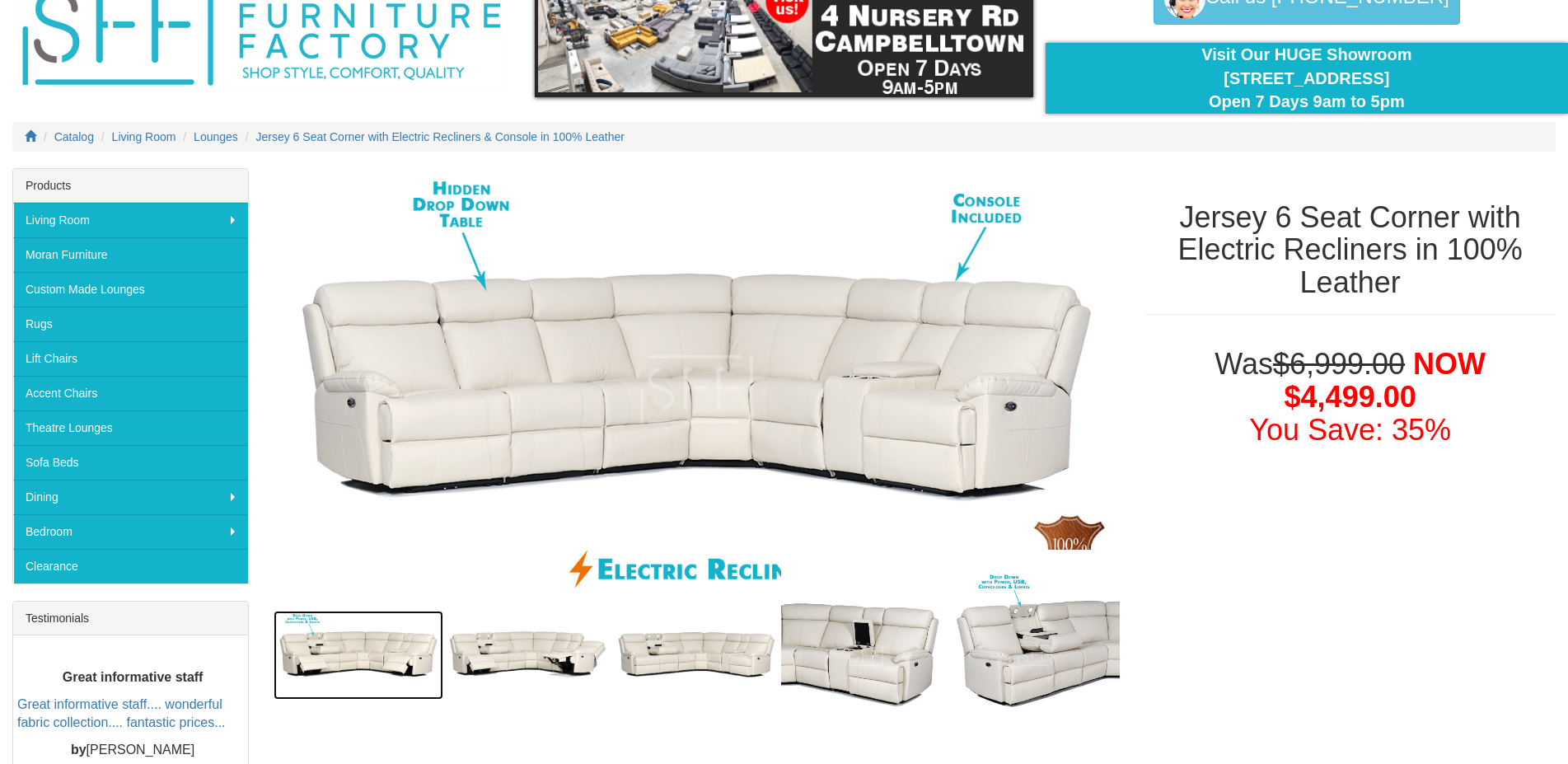
click at [324, 638] on img at bounding box center [358, 654] width 169 height 89
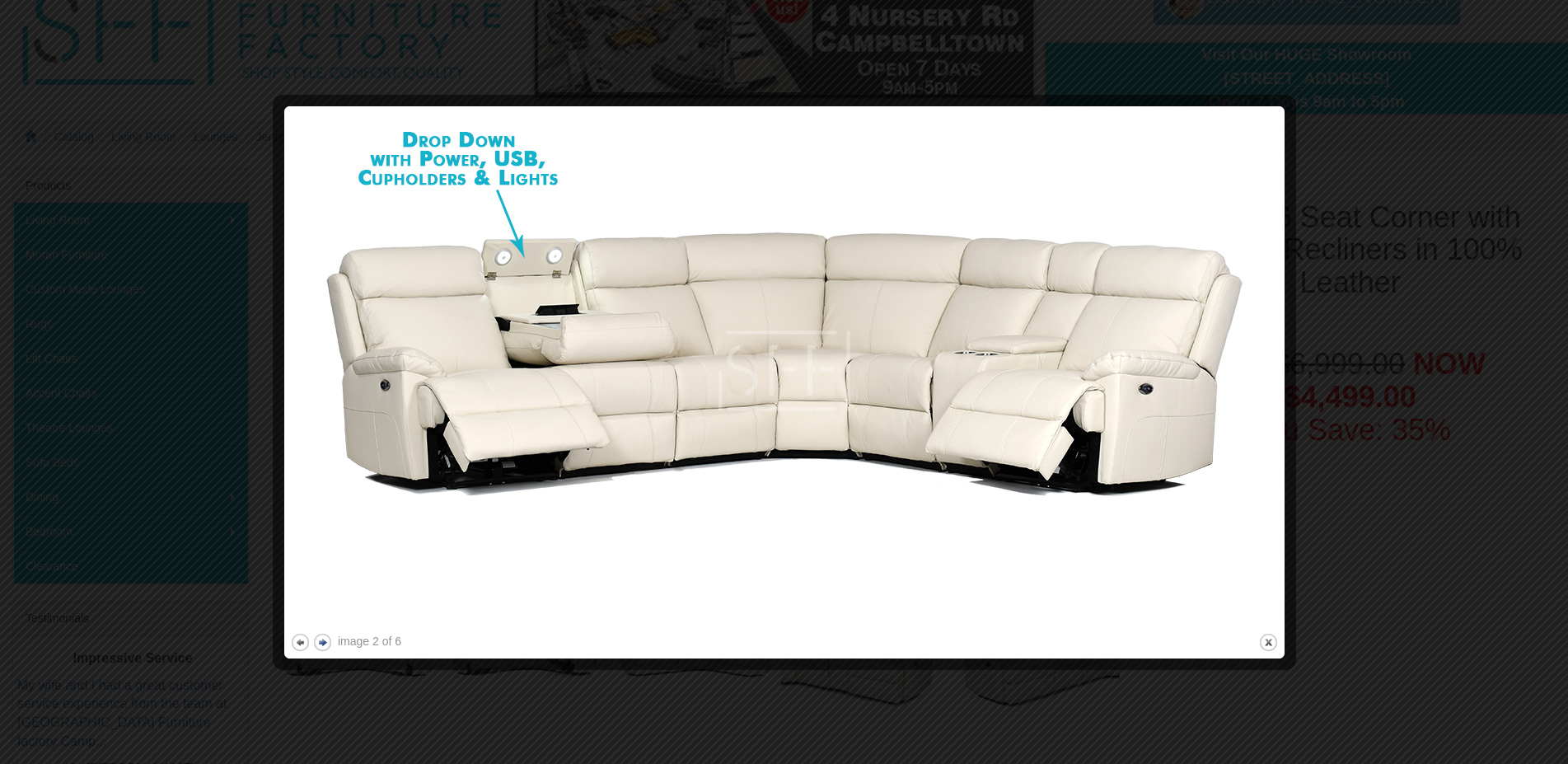
click at [324, 638] on button "next" at bounding box center [322, 641] width 20 height 20
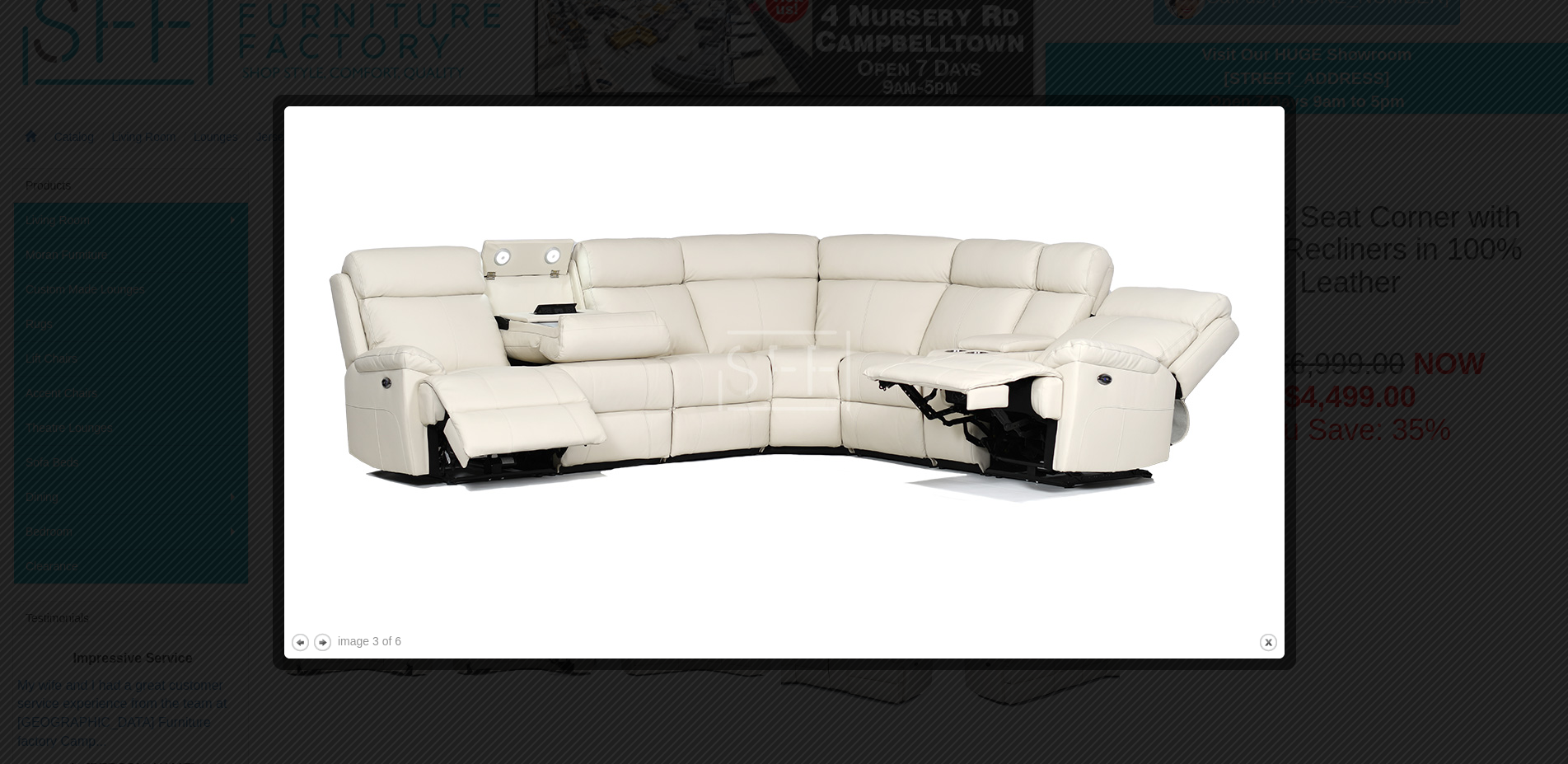
click at [1374, 300] on div at bounding box center [784, 382] width 1568 height 764
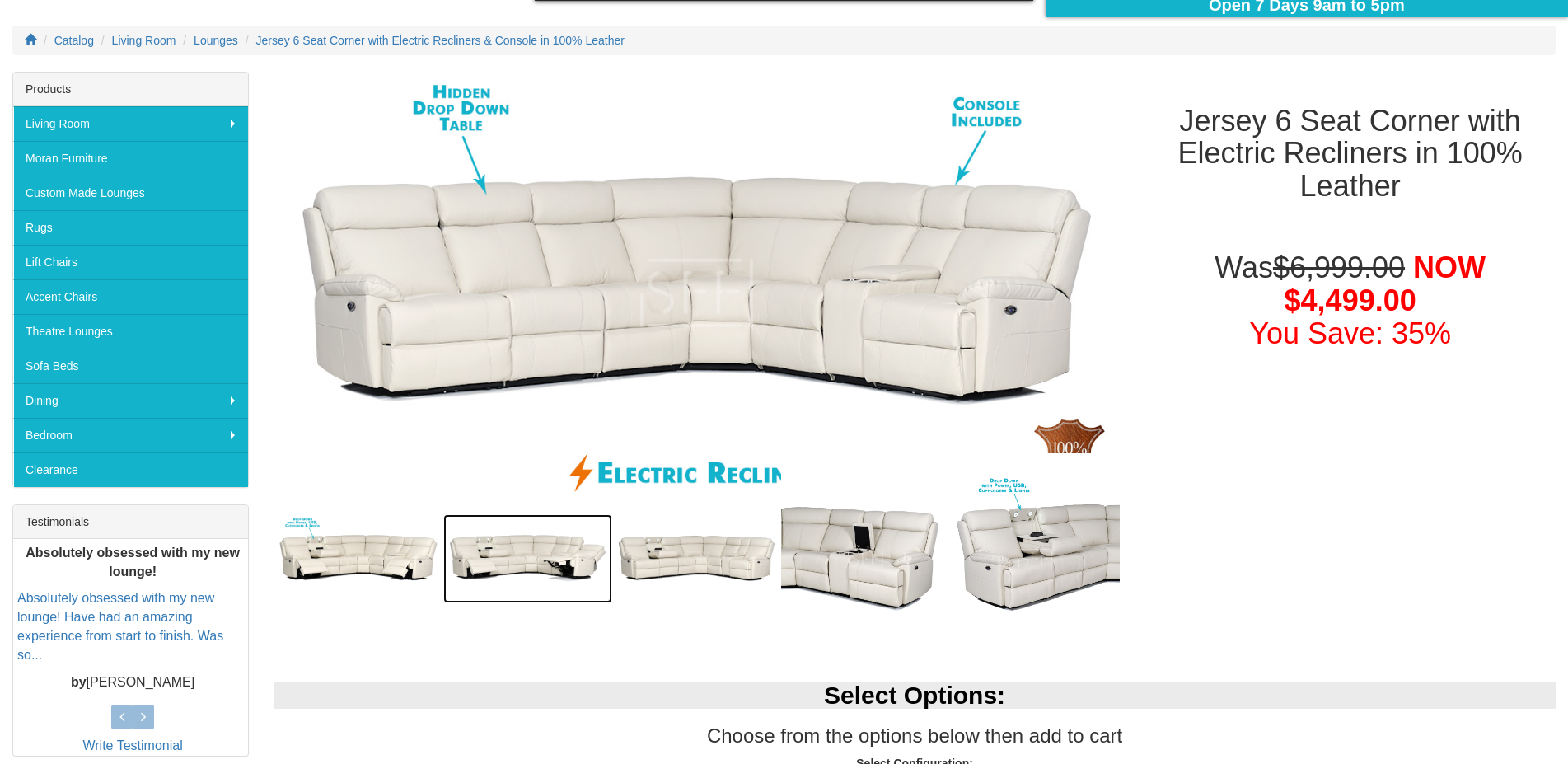
scroll to position [198, 0]
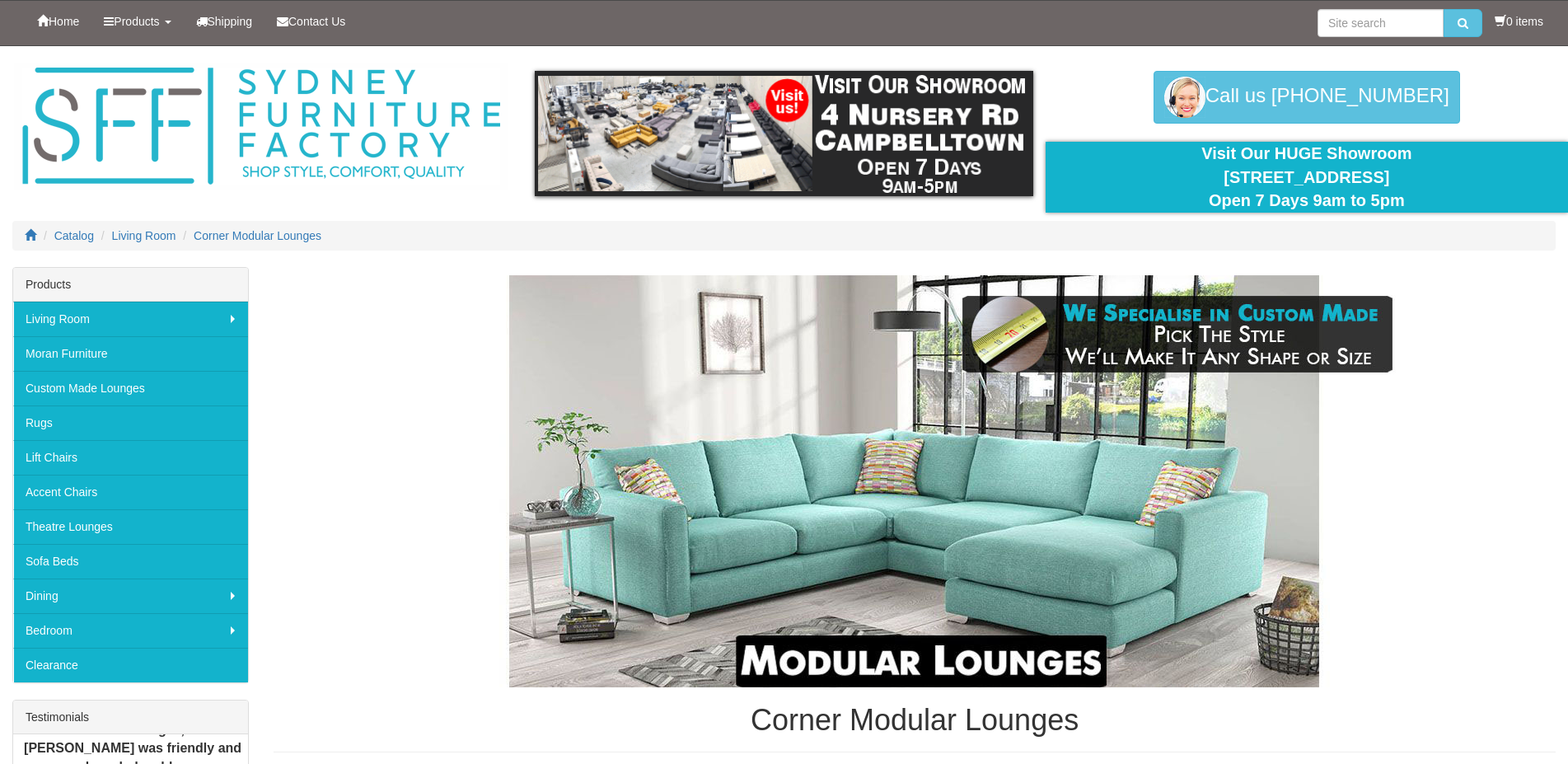
scroll to position [3985, 0]
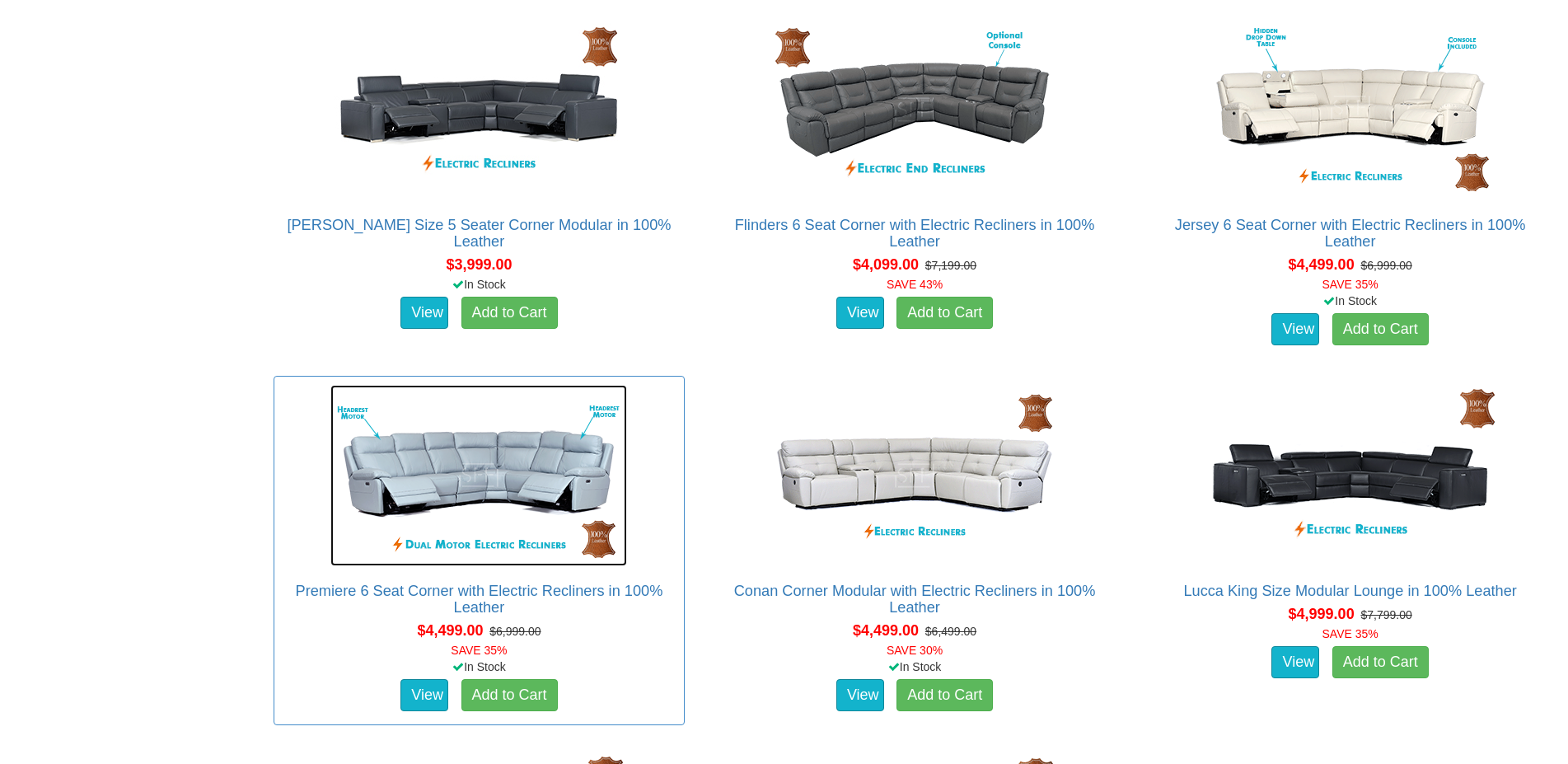
click at [466, 487] on img at bounding box center [479, 475] width 297 height 181
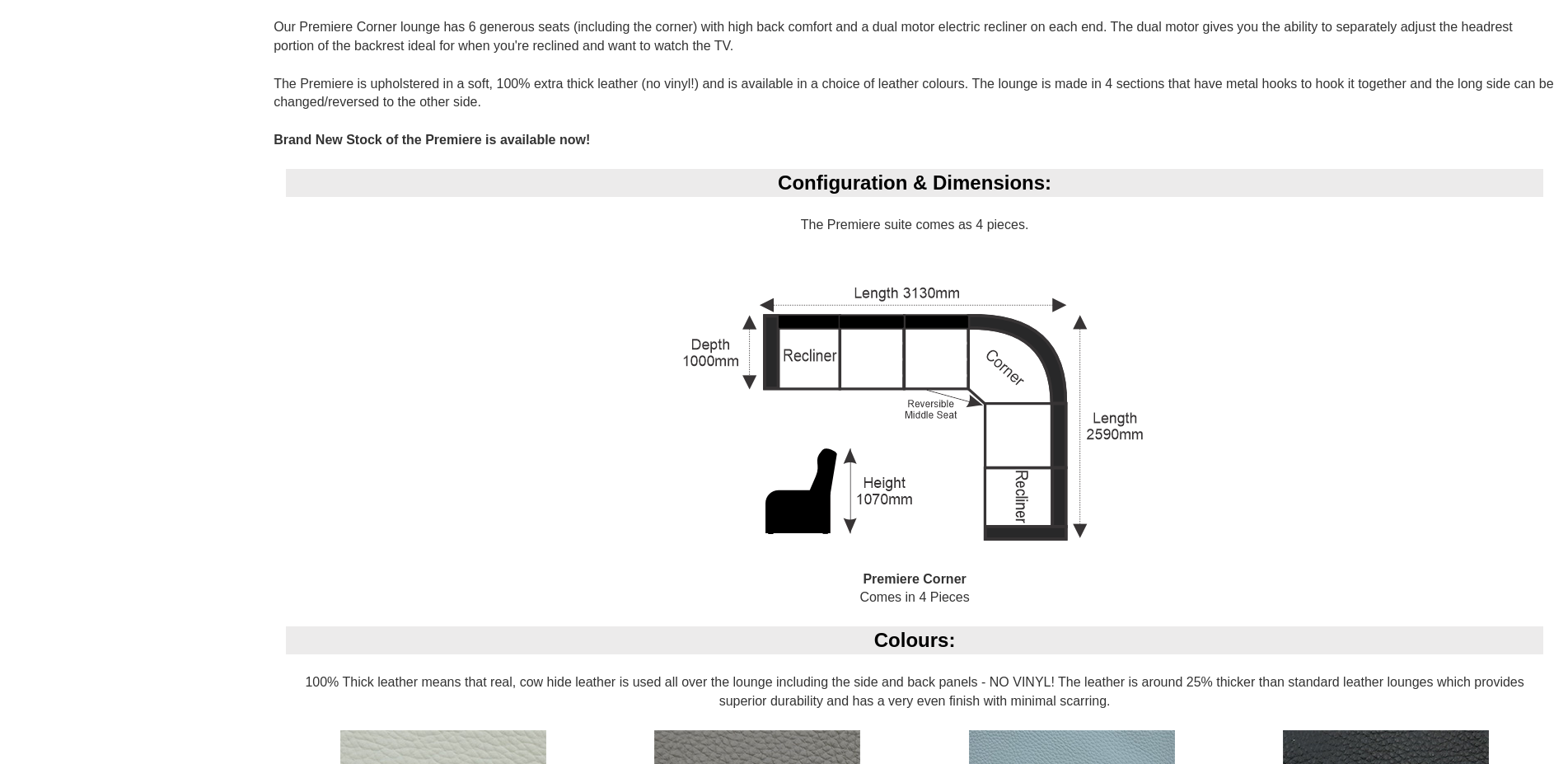
scroll to position [1186, 0]
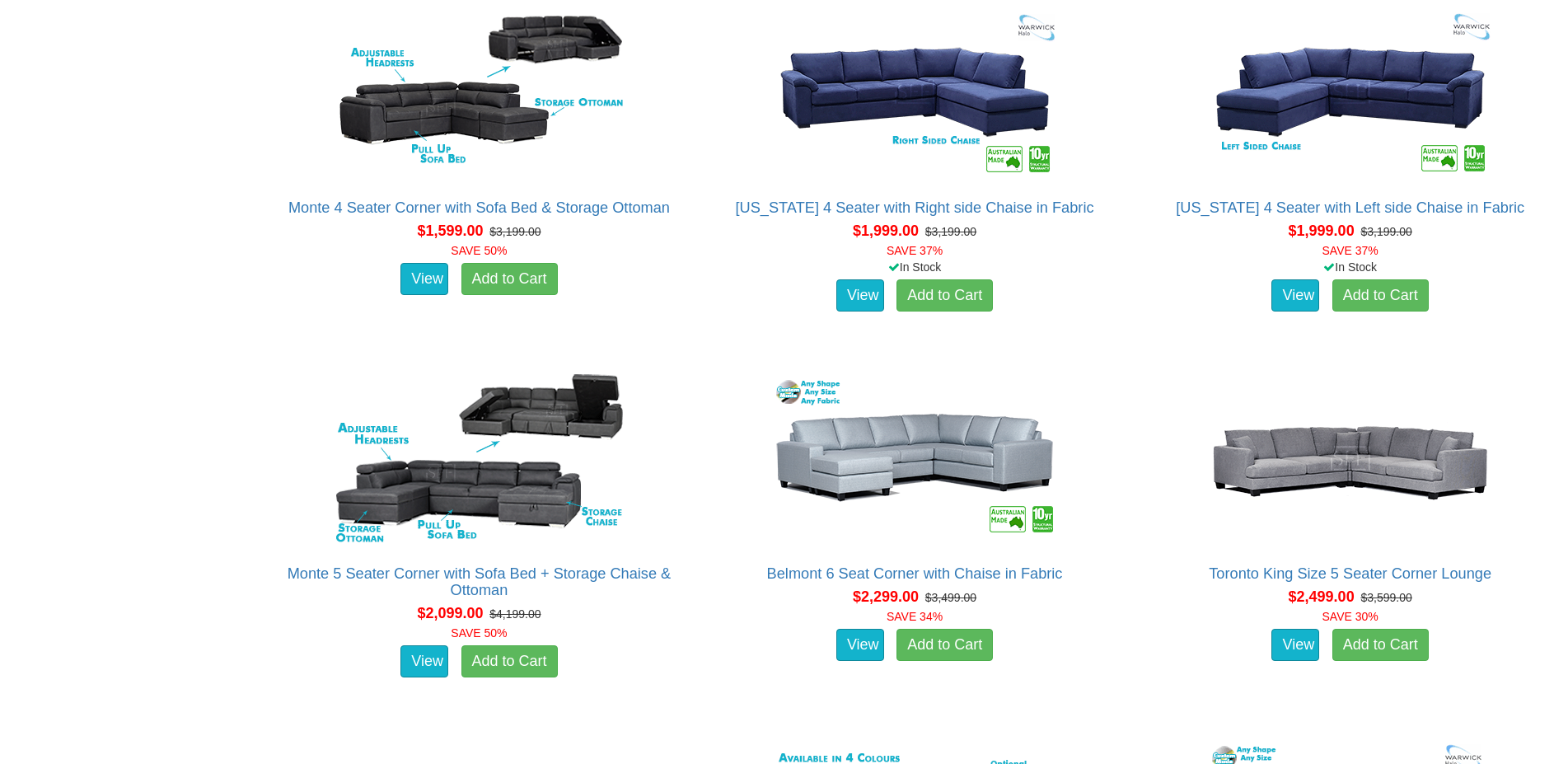
scroll to position [921, 0]
